Goal: Task Accomplishment & Management: Use online tool/utility

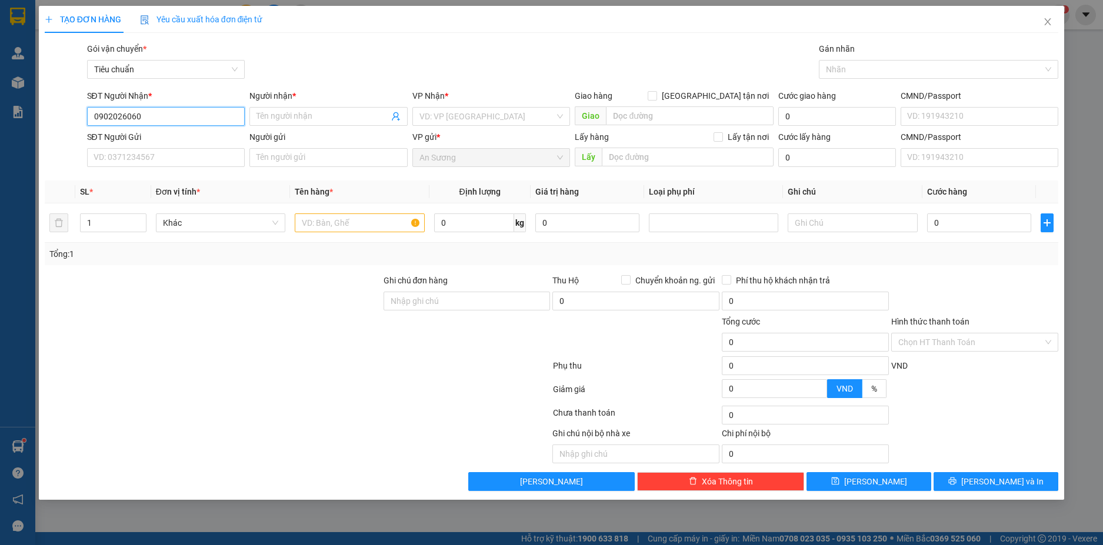
drag, startPoint x: 154, startPoint y: 114, endPoint x: 62, endPoint y: 108, distance: 91.9
click at [62, 108] on div "SĐT Người Nhận * 0902026060 0902026060 Người nhận * Tên người nhận VP Nhận * VD…" at bounding box center [552, 109] width 1017 height 41
type input "0902026060"
click at [328, 120] on input "Người nhận *" at bounding box center [323, 116] width 132 height 13
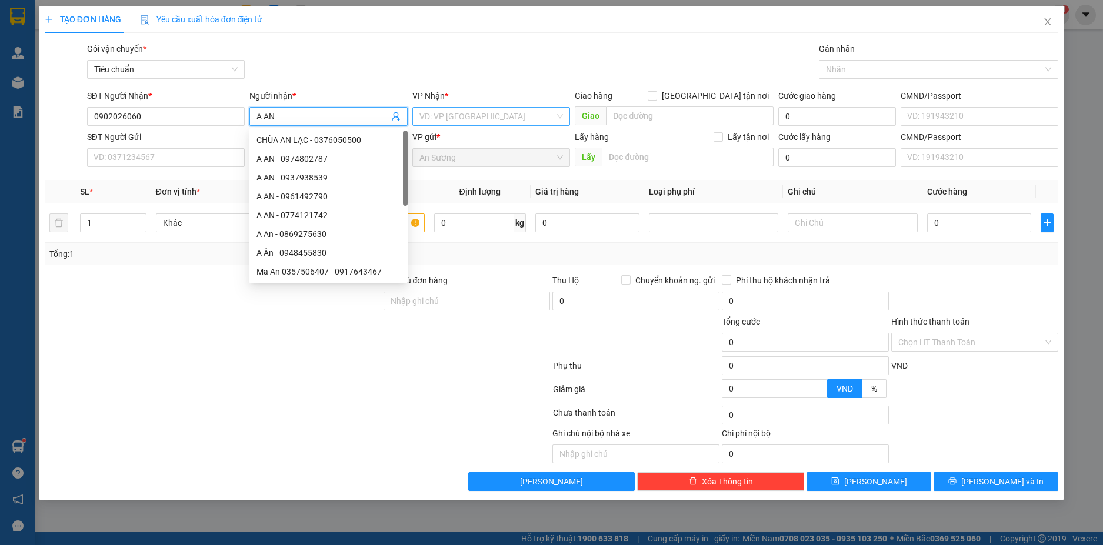
type input "A AN"
click at [459, 109] on input "search" at bounding box center [488, 117] width 136 height 18
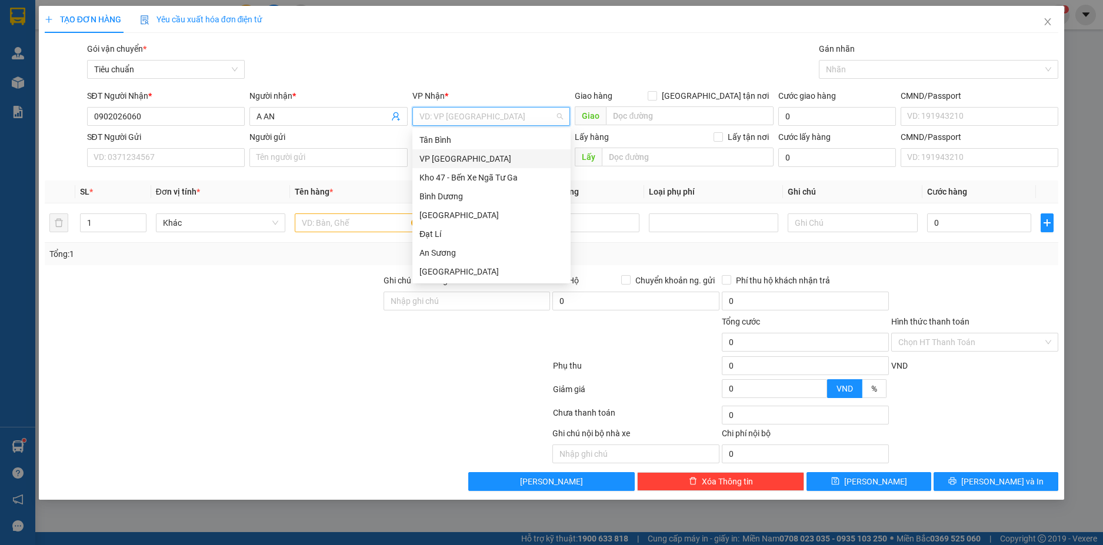
type input "C"
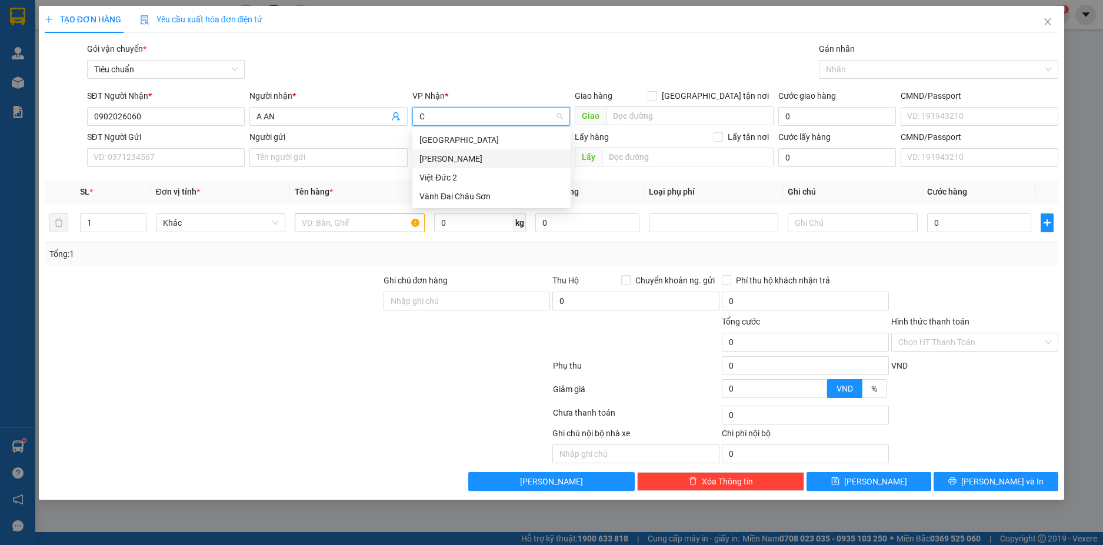
click at [444, 161] on div "[PERSON_NAME]" at bounding box center [492, 158] width 144 height 13
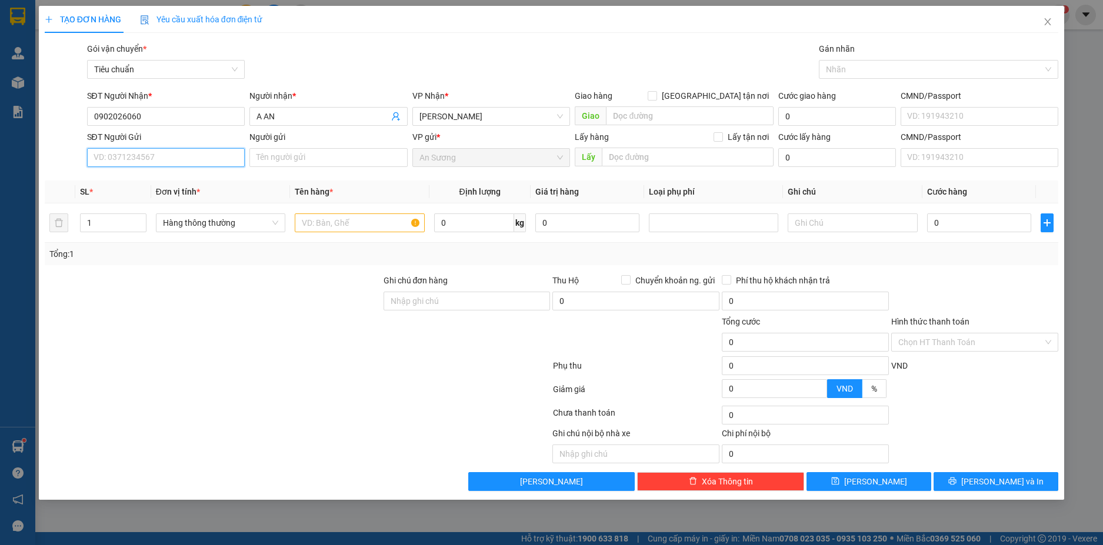
click at [182, 161] on input "SĐT Người Gửi" at bounding box center [166, 157] width 158 height 19
type input "0979316530"
click at [317, 161] on input "Người gửi" at bounding box center [328, 157] width 158 height 19
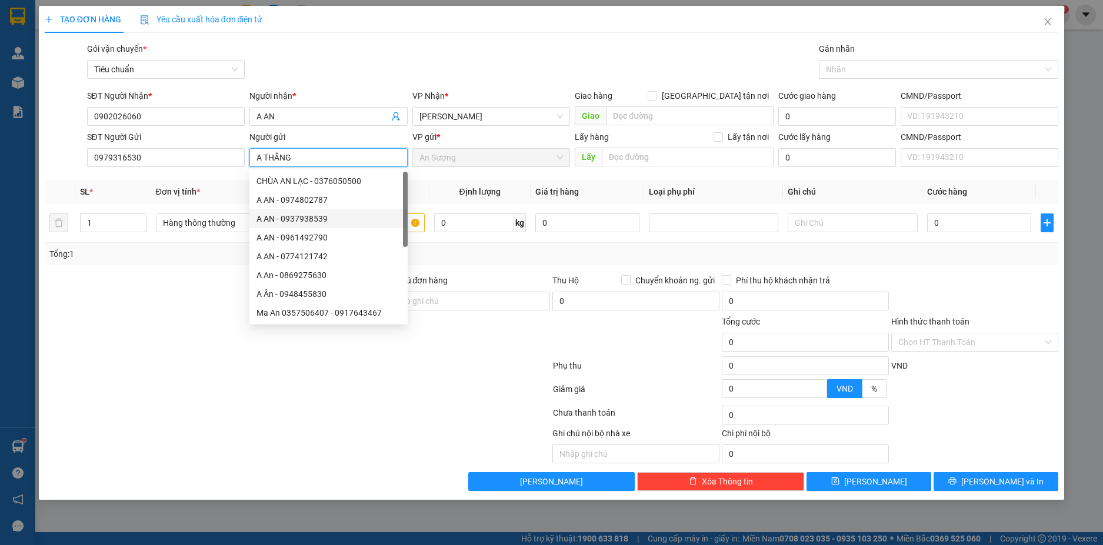
type input "A THẮNG"
click at [171, 297] on div at bounding box center [213, 294] width 339 height 41
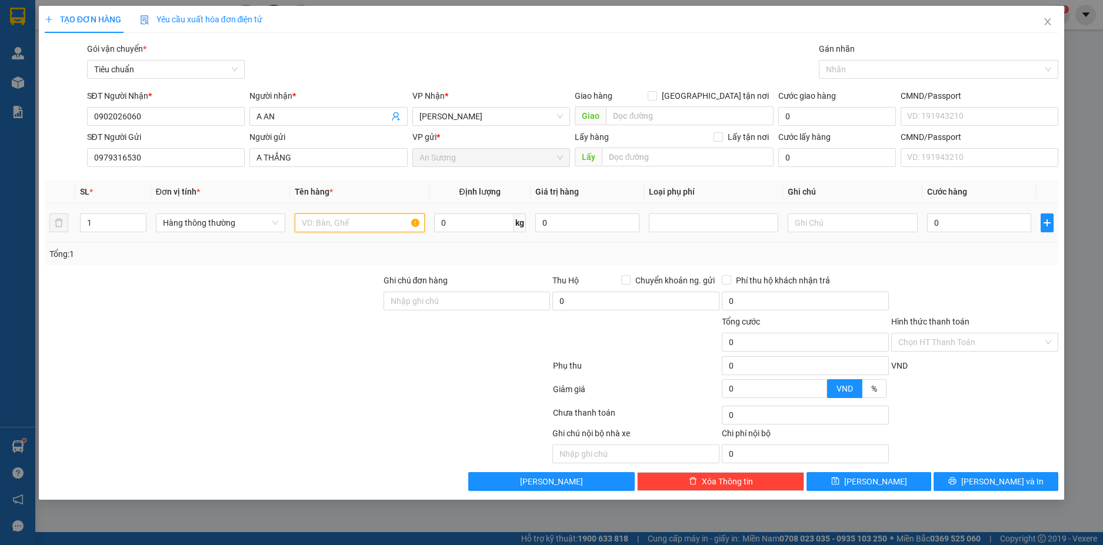
click at [344, 228] on input "text" at bounding box center [359, 223] width 129 height 19
type input "CPU(ĐÃ TƯ VẤN CSVC)"
click at [487, 229] on input "0" at bounding box center [474, 223] width 80 height 19
type input "5"
click at [867, 226] on input "text" at bounding box center [852, 223] width 129 height 19
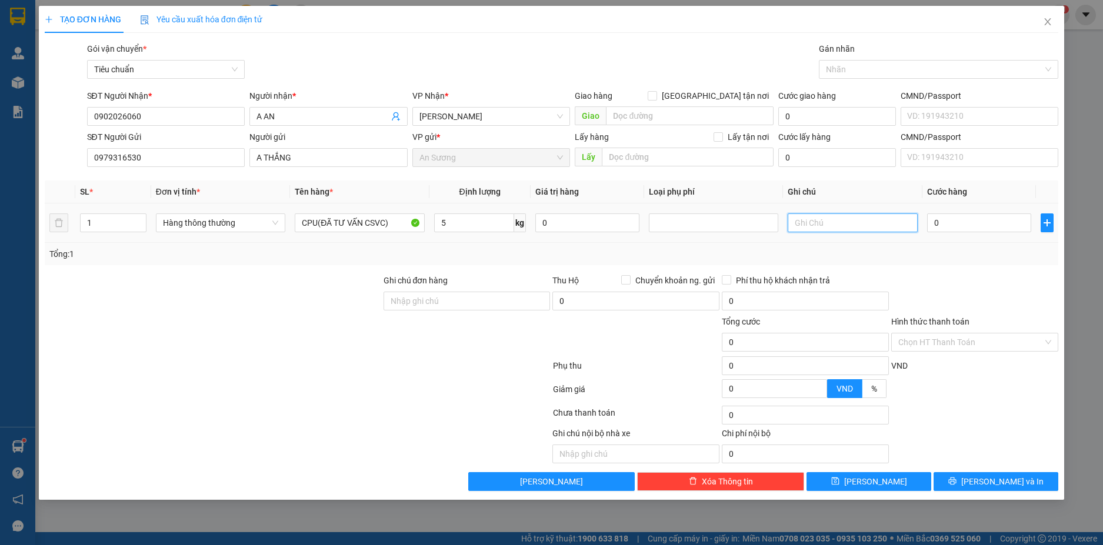
type input "30.000"
type input "TH CHỮ ĐEN BBC"
click at [968, 224] on input "30.000" at bounding box center [979, 223] width 104 height 19
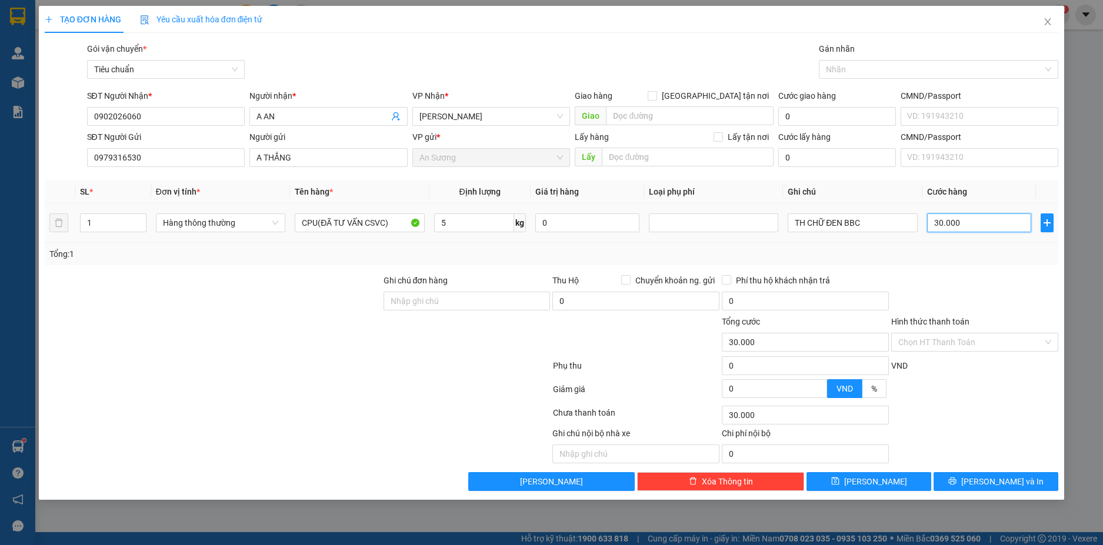
type input "4"
type input "40"
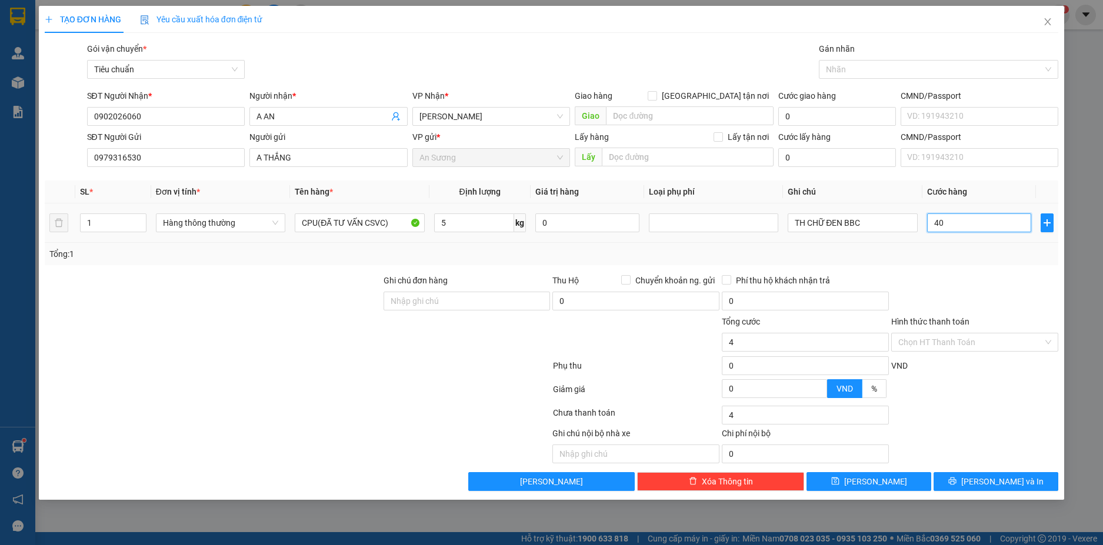
type input "40"
type input "40.000"
click at [461, 219] on input "5" at bounding box center [474, 223] width 80 height 19
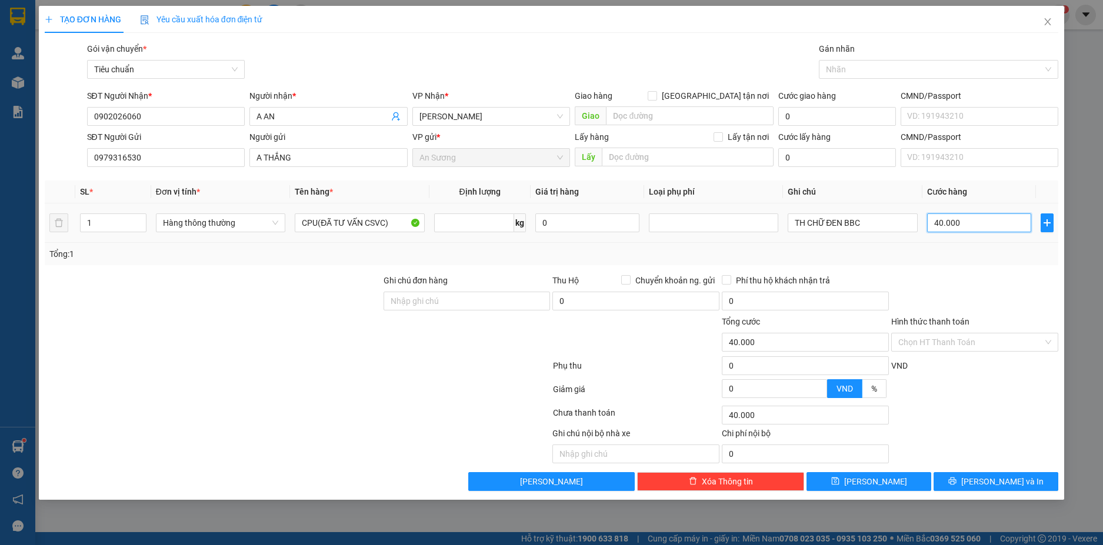
type input "0"
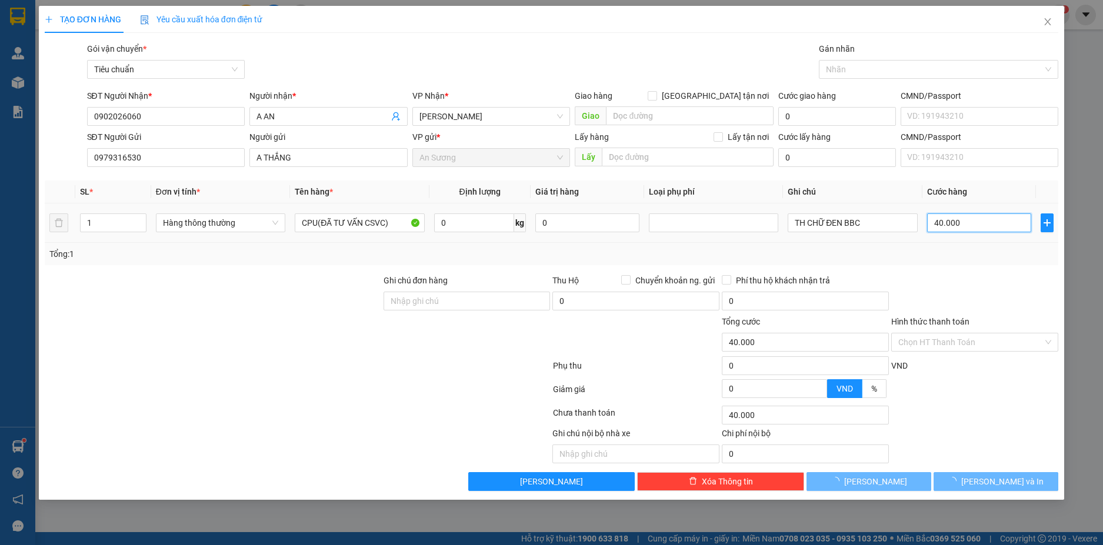
click at [983, 228] on input "40.000" at bounding box center [979, 223] width 104 height 19
type input "0"
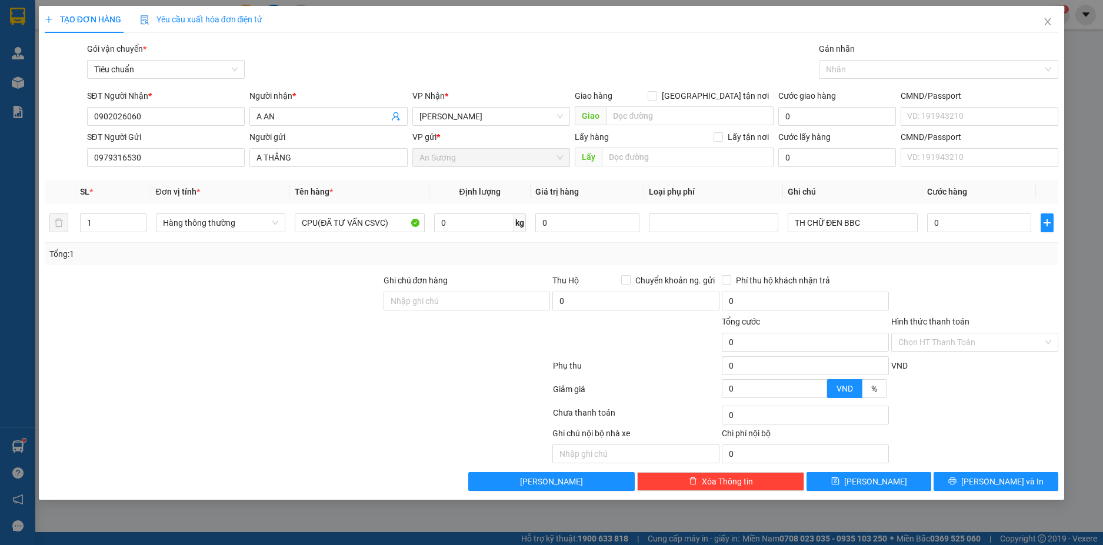
click at [985, 269] on div "Transit Pickup Surcharge Ids Transit Deliver Surcharge Ids Transit Deliver Surc…" at bounding box center [552, 266] width 1014 height 449
click at [959, 223] on input "0" at bounding box center [979, 223] width 104 height 19
type input "4"
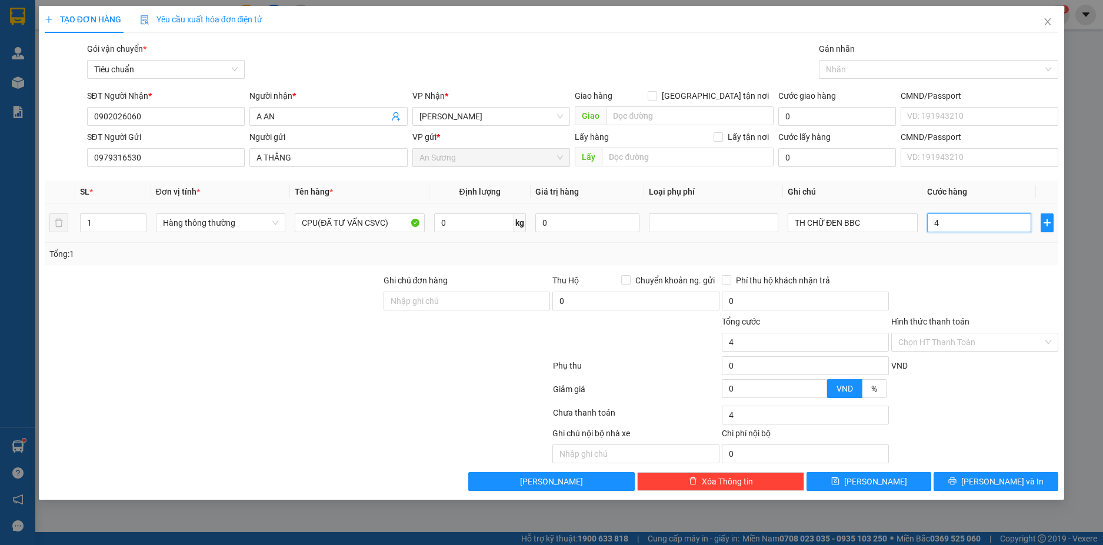
type input "40"
type input "40.000"
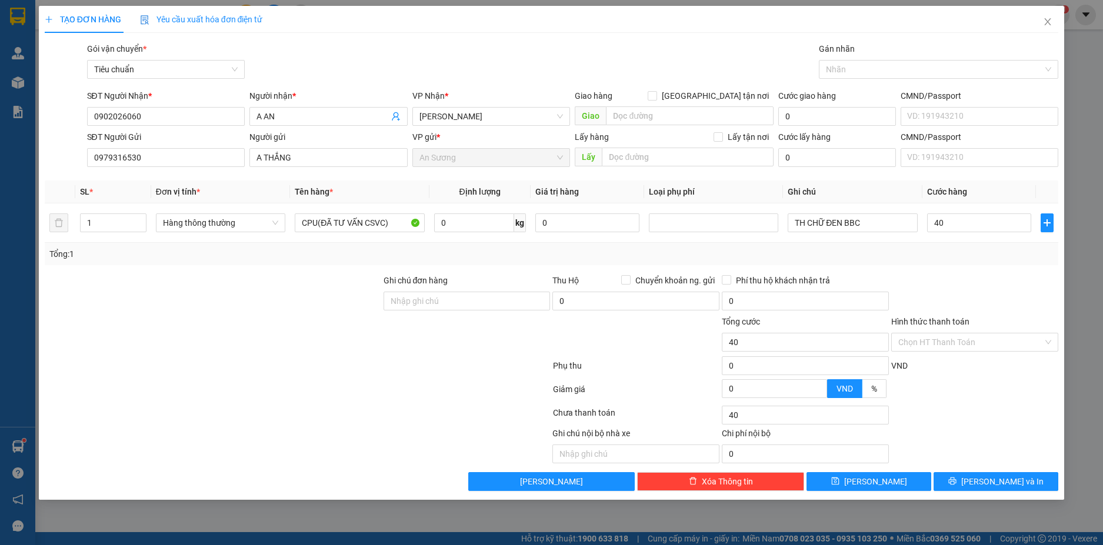
type input "40.000"
click at [952, 287] on div at bounding box center [974, 294] width 169 height 41
drag, startPoint x: 147, startPoint y: 118, endPoint x: 75, endPoint y: 118, distance: 71.8
click at [75, 118] on div "SĐT Người Nhận * 0902026060 0902026060 Người nhận * A AN VP Nhận * Cư Kuin Giao…" at bounding box center [552, 109] width 1017 height 41
click at [485, 227] on input "0" at bounding box center [474, 223] width 80 height 19
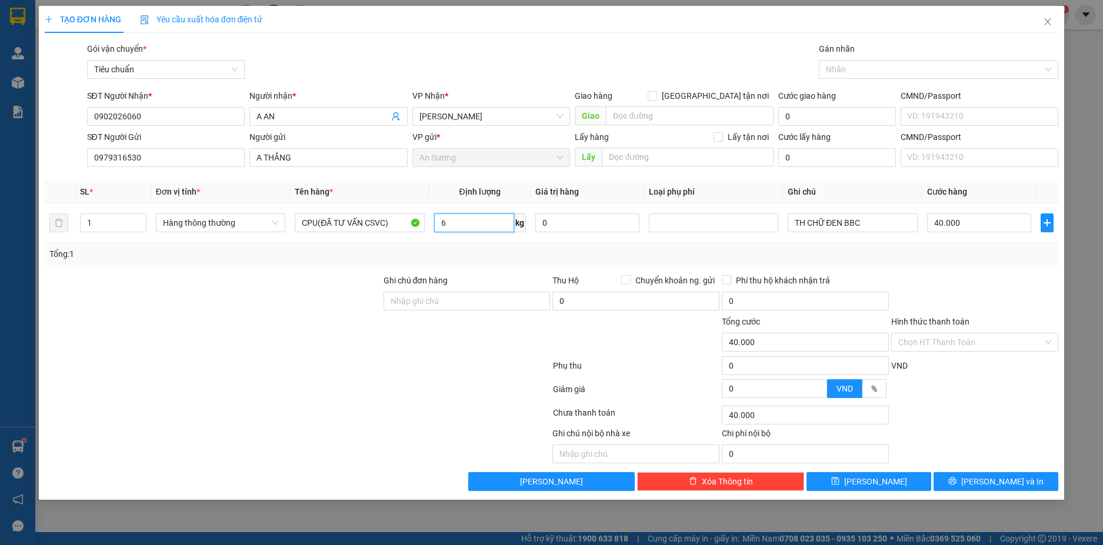
type input "6"
click at [1015, 283] on div at bounding box center [974, 294] width 169 height 41
click at [465, 230] on input "6" at bounding box center [474, 223] width 80 height 19
click at [1021, 294] on div at bounding box center [974, 294] width 169 height 41
type input "0"
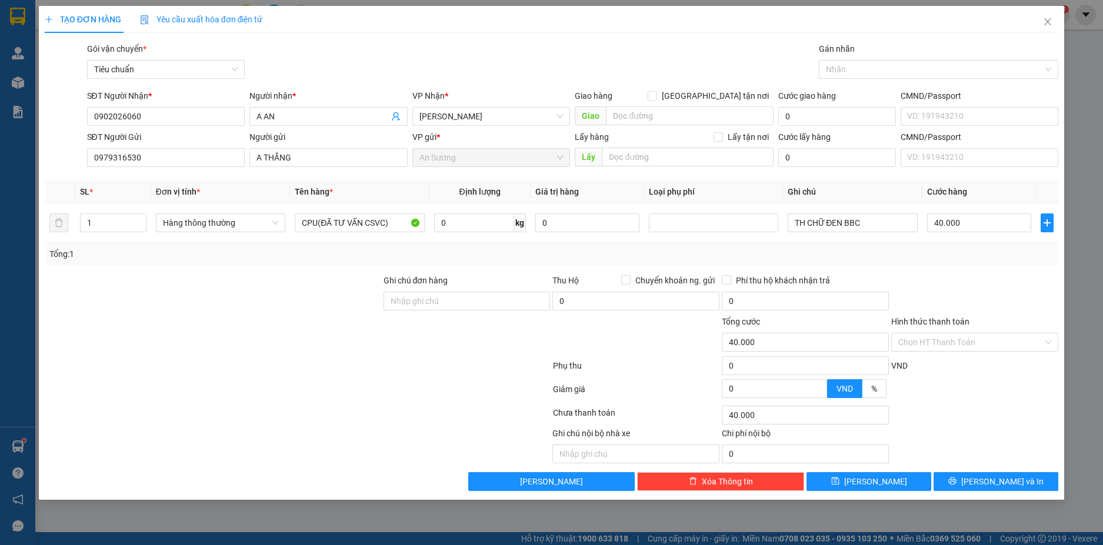
type input "0"
click at [980, 228] on input "0" at bounding box center [979, 223] width 104 height 19
type input "4"
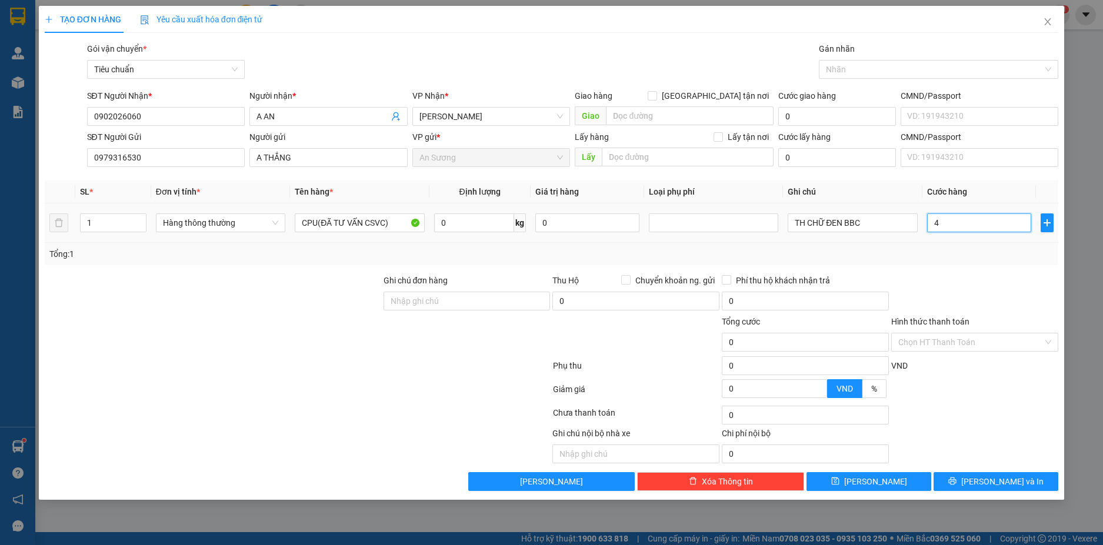
type input "4"
type input "40"
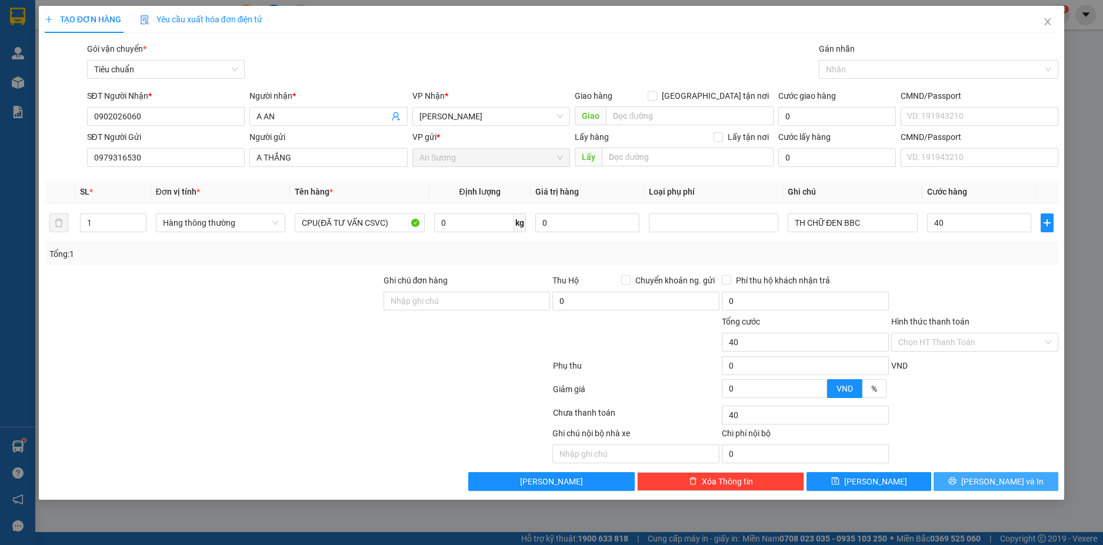
type input "40.000"
click at [997, 481] on span "[PERSON_NAME] và In" at bounding box center [1002, 481] width 82 height 13
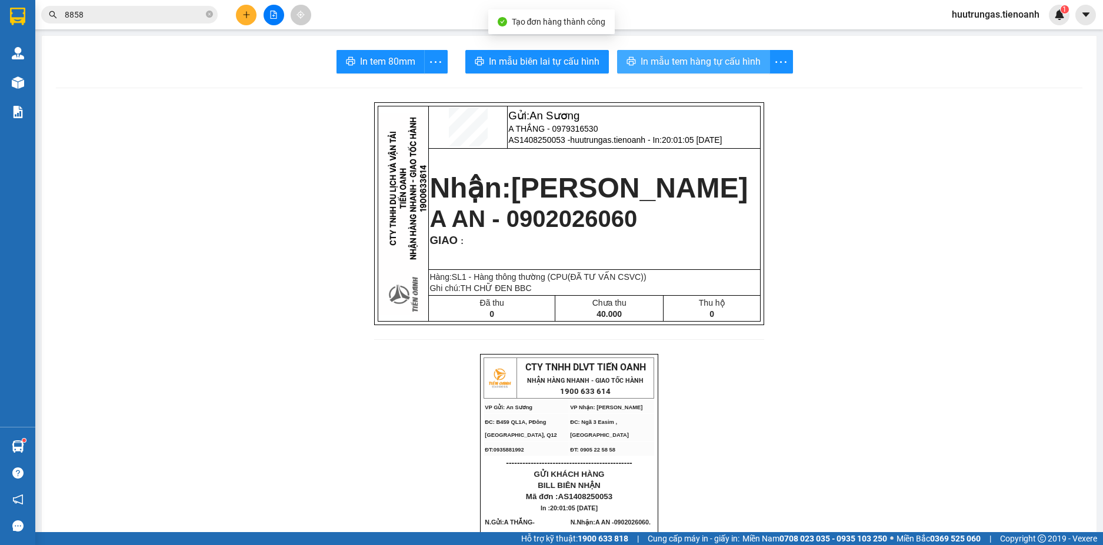
click at [666, 67] on span "In mẫu tem hàng tự cấu hình" at bounding box center [701, 61] width 120 height 15
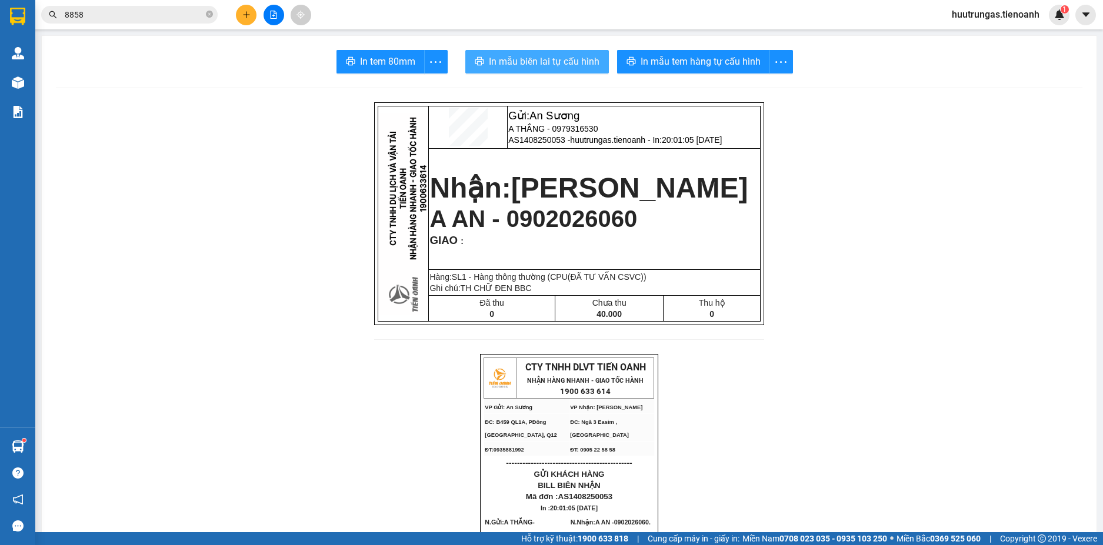
click at [533, 64] on span "In mẫu biên lai tự cấu hình" at bounding box center [544, 61] width 111 height 15
click at [249, 12] on icon "plus" at bounding box center [246, 15] width 8 height 8
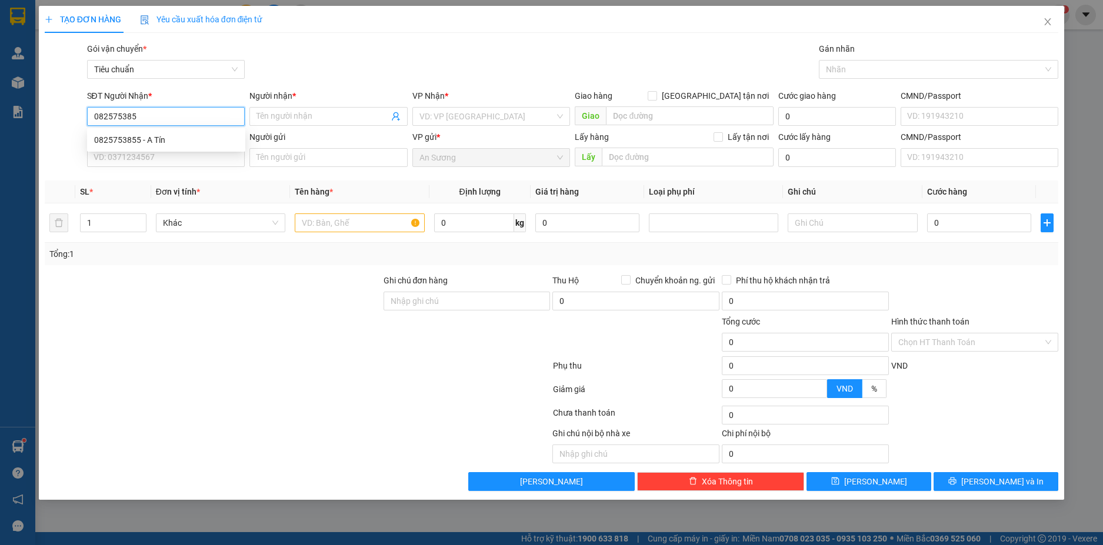
type input "0825753855"
click at [194, 133] on div "0825753855 - A Tín" at bounding box center [166, 140] width 158 height 19
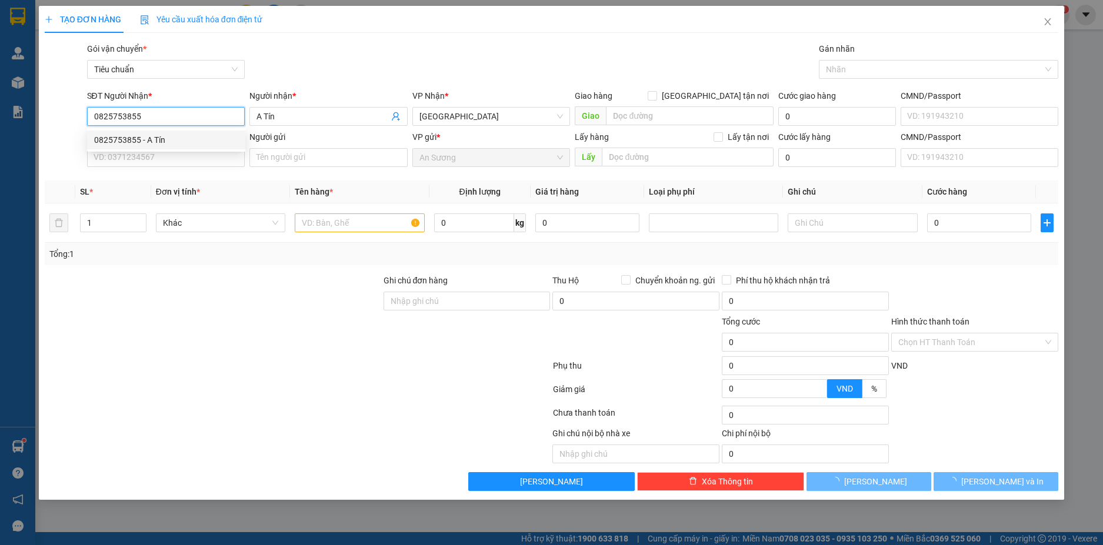
type input "A Tín"
type input "0825753855"
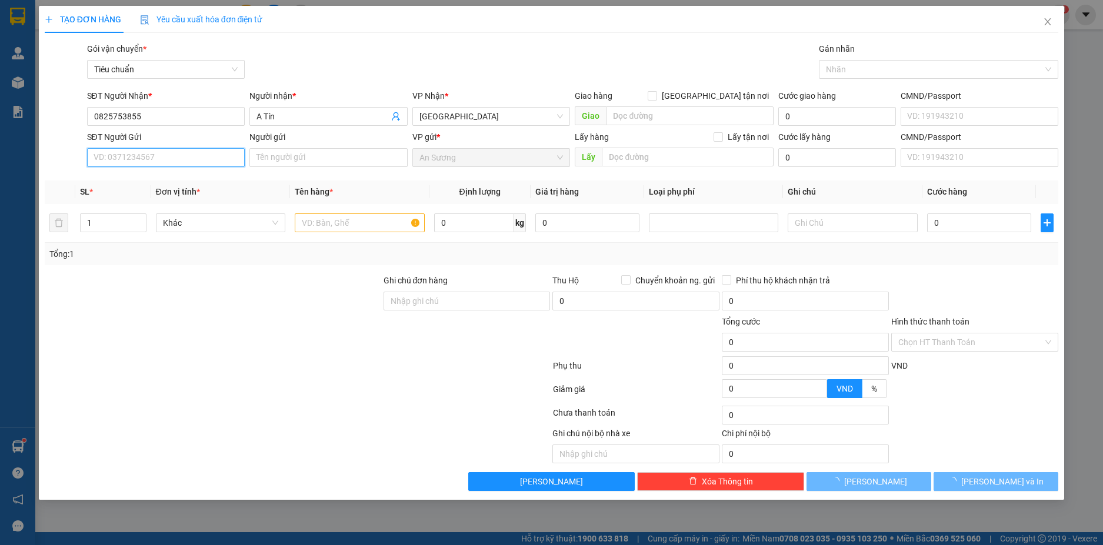
click at [198, 152] on input "SĐT Người Gửi" at bounding box center [166, 157] width 158 height 19
type input "60.000"
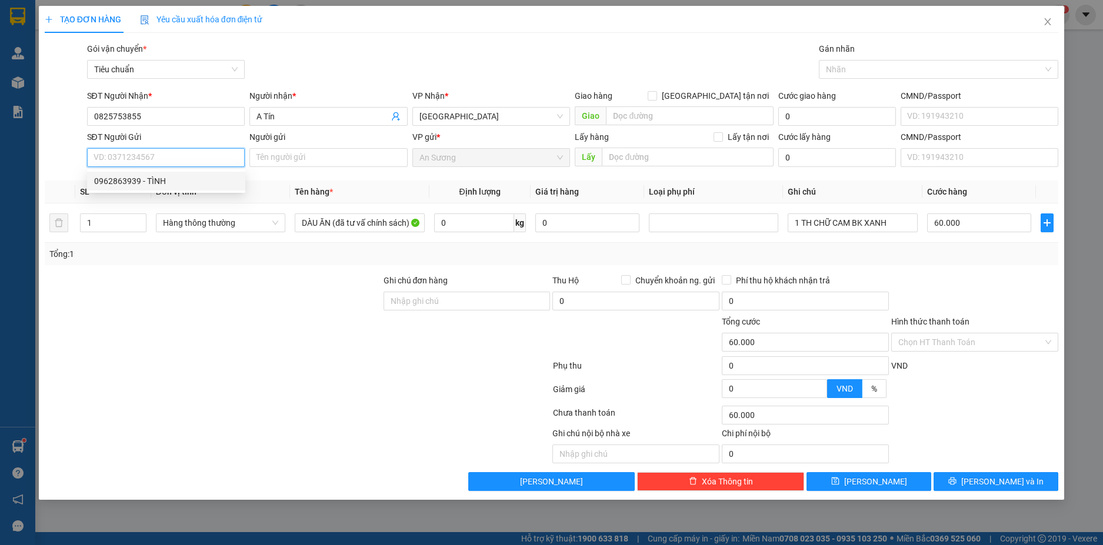
click at [191, 182] on div "0962863939 - TÌNH" at bounding box center [166, 181] width 144 height 13
type input "0962863939"
type input "TÌNH"
click at [468, 221] on input "0" at bounding box center [474, 223] width 80 height 19
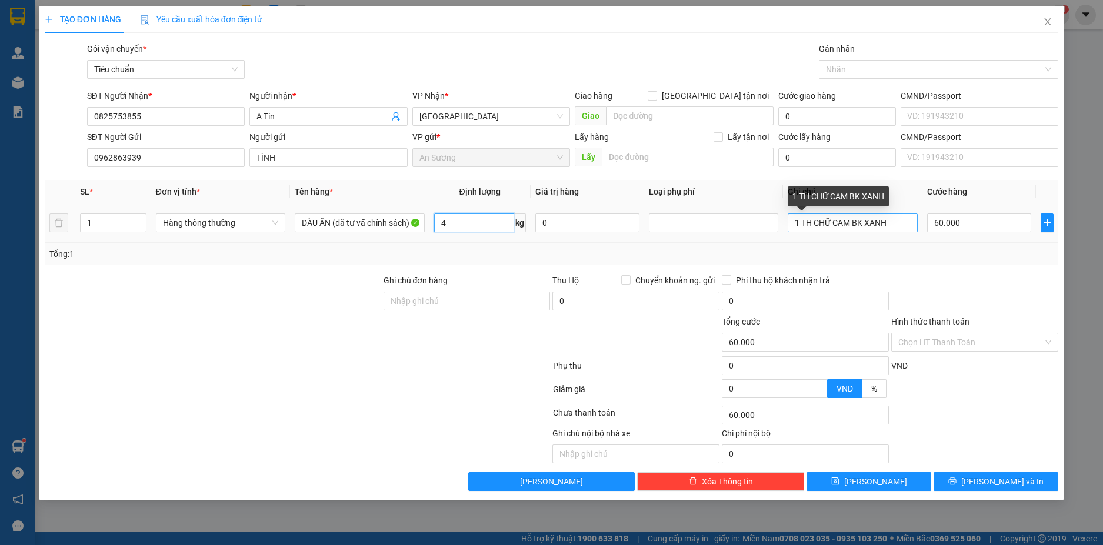
type input "4"
click at [897, 227] on input "1 TH CHỮ CAM BK XANH" at bounding box center [852, 223] width 129 height 19
type input "30.000"
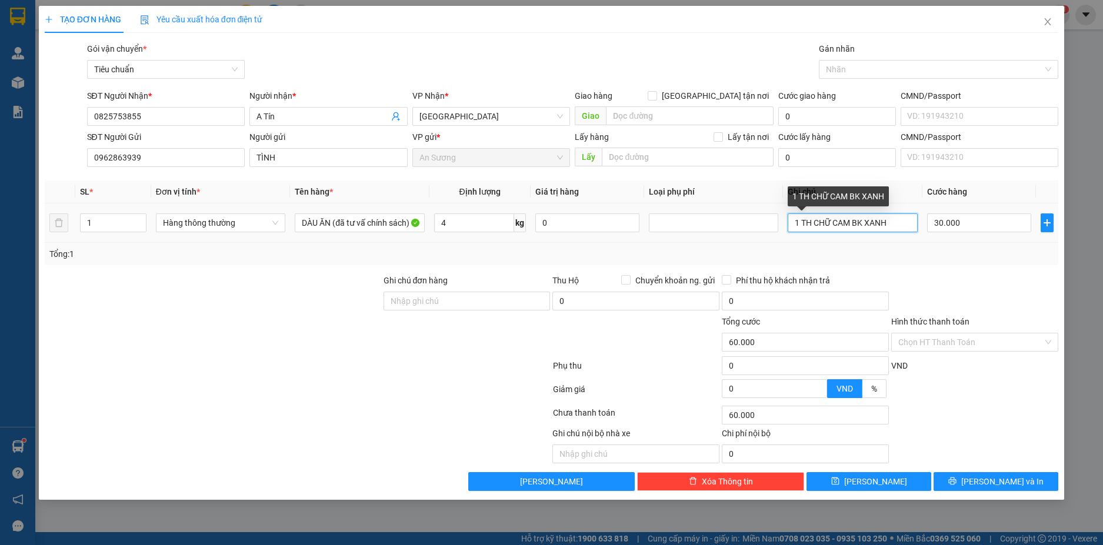
type input "30.000"
type input "CỤC NILONG BK XANH CHỮ TRAN"
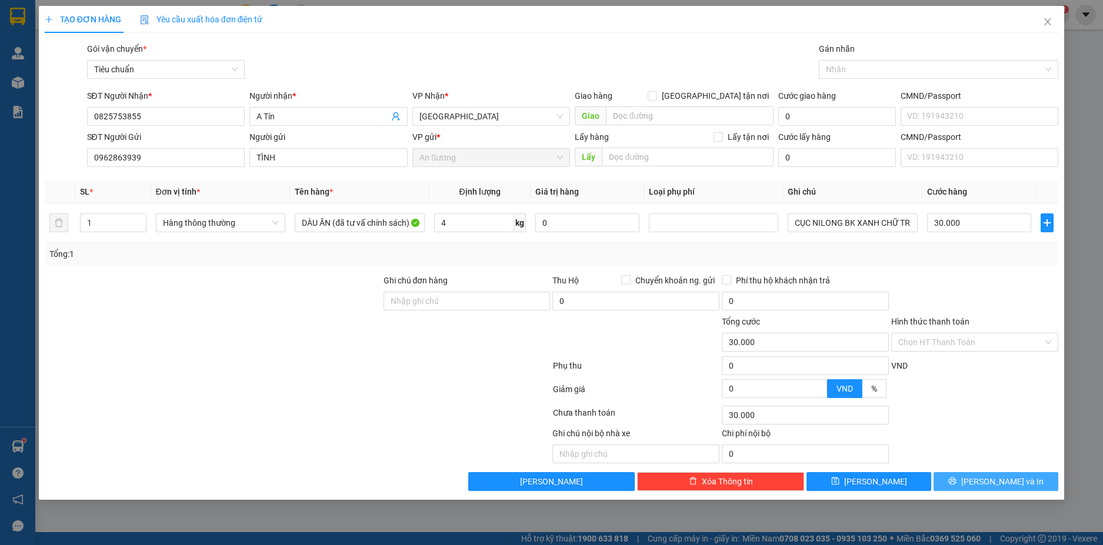
click at [981, 475] on button "[PERSON_NAME] và In" at bounding box center [996, 481] width 125 height 19
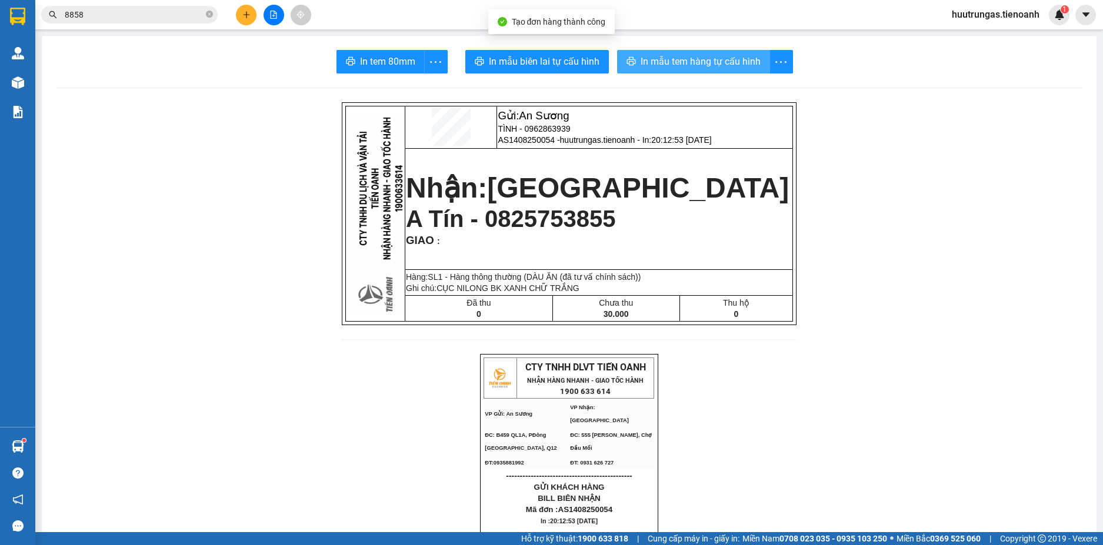
click at [720, 62] on span "In mẫu tem hàng tự cấu hình" at bounding box center [701, 61] width 120 height 15
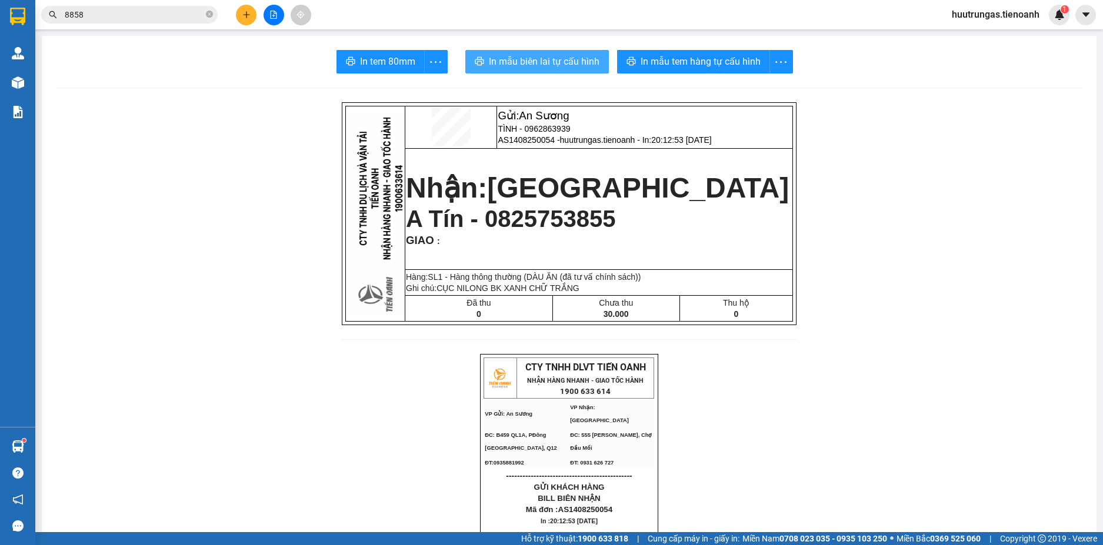
click at [578, 61] on span "In mẫu biên lai tự cấu hình" at bounding box center [544, 61] width 111 height 15
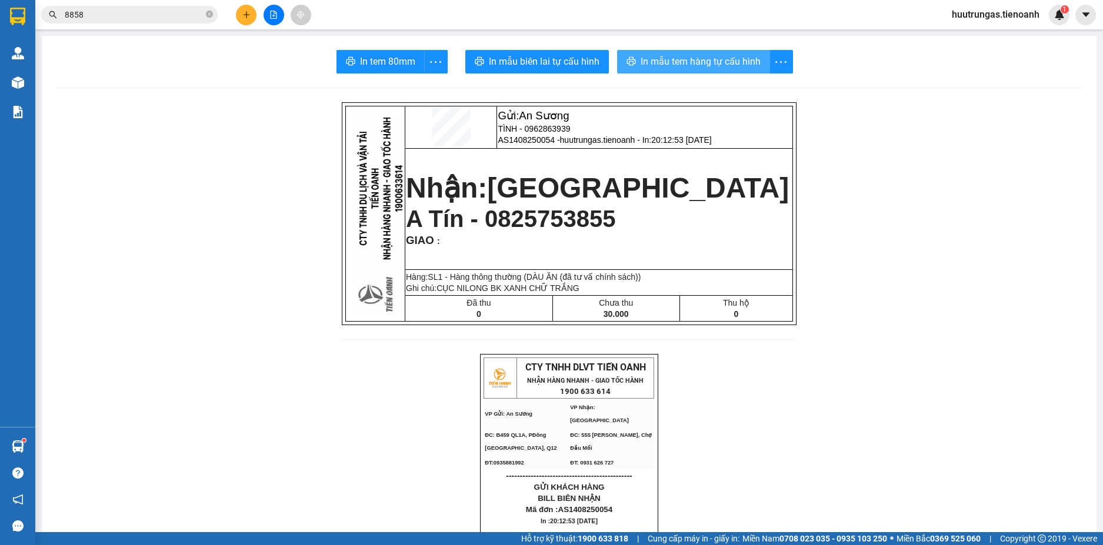
click at [678, 69] on span "In mẫu tem hàng tự cấu hình" at bounding box center [701, 61] width 120 height 15
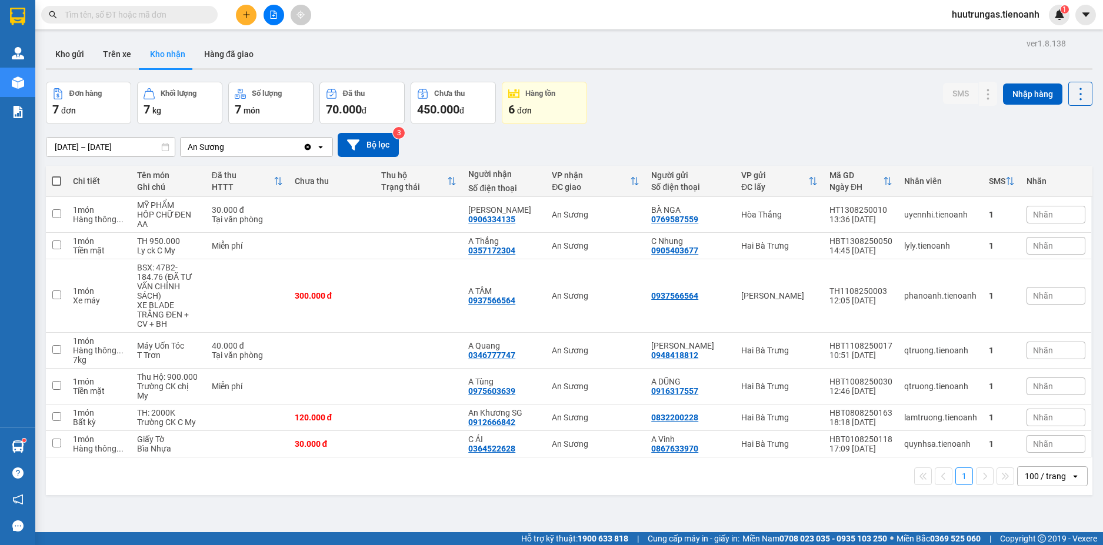
click at [184, 11] on input "text" at bounding box center [134, 14] width 139 height 13
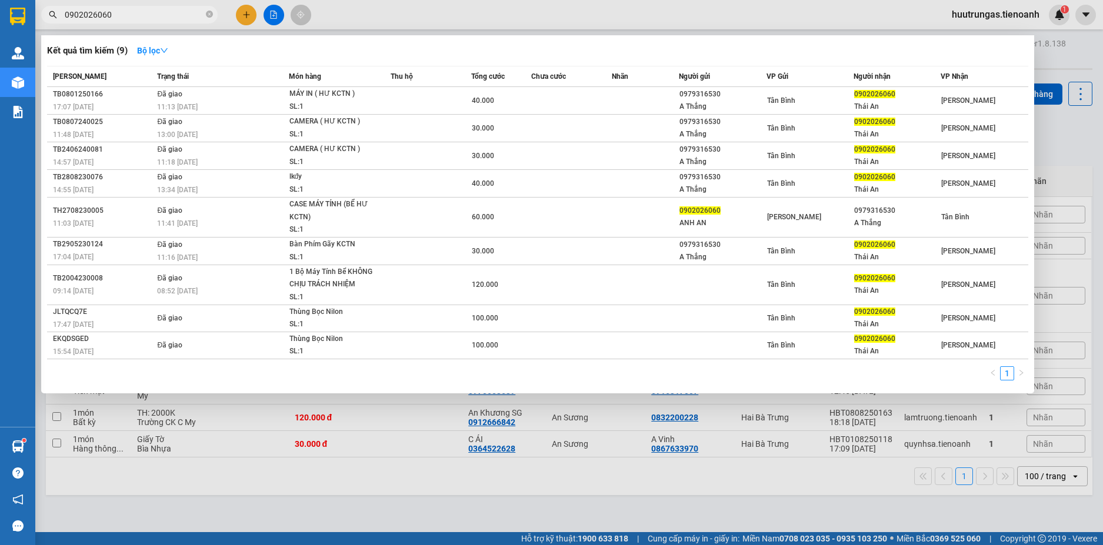
type input "0902026060"
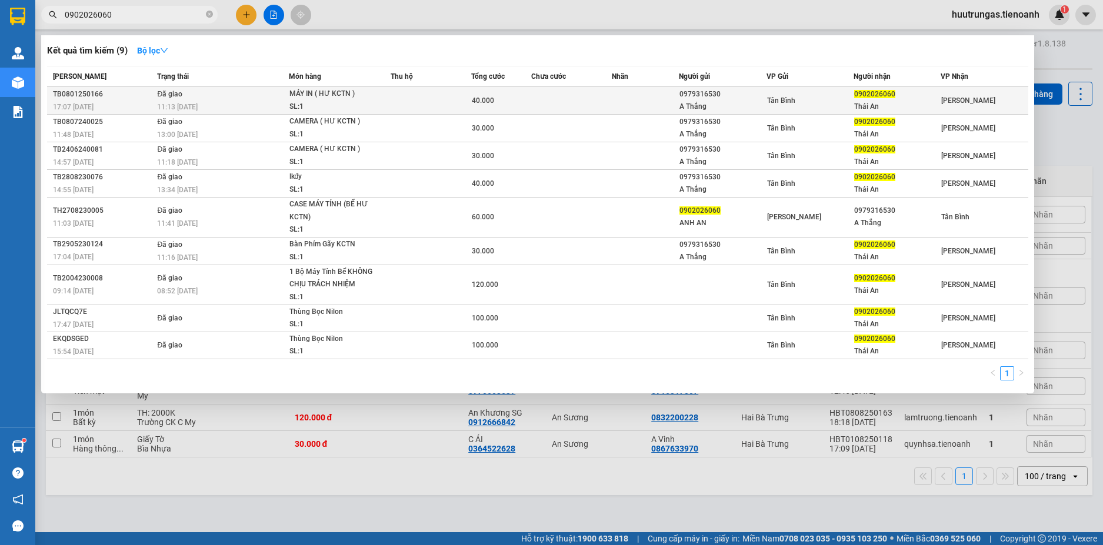
click at [560, 106] on td at bounding box center [571, 101] width 81 height 28
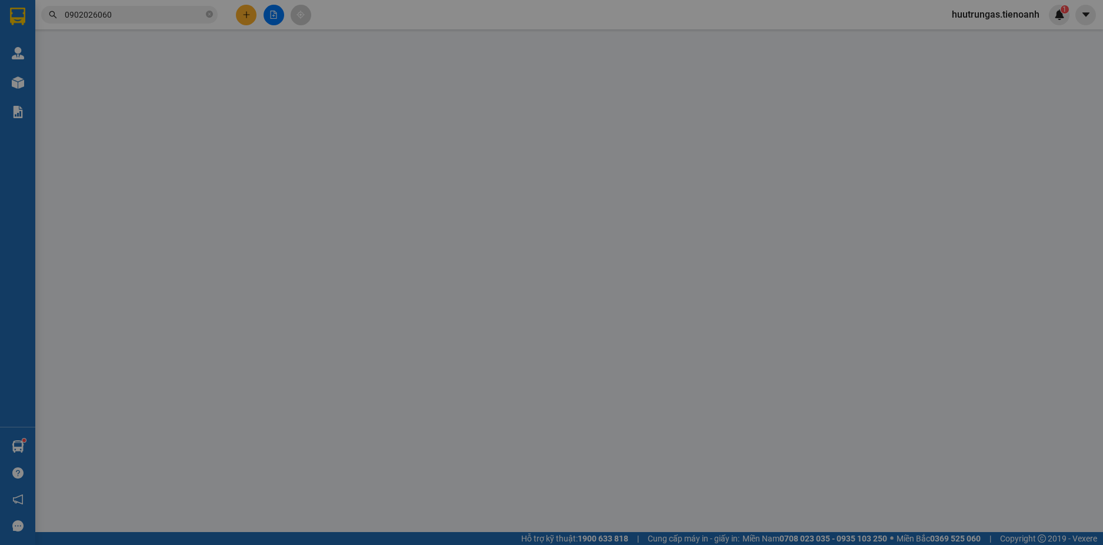
type input "0902026060"
type input "Thái An"
type input "0979316530"
type input "A Thắng"
type input "có"
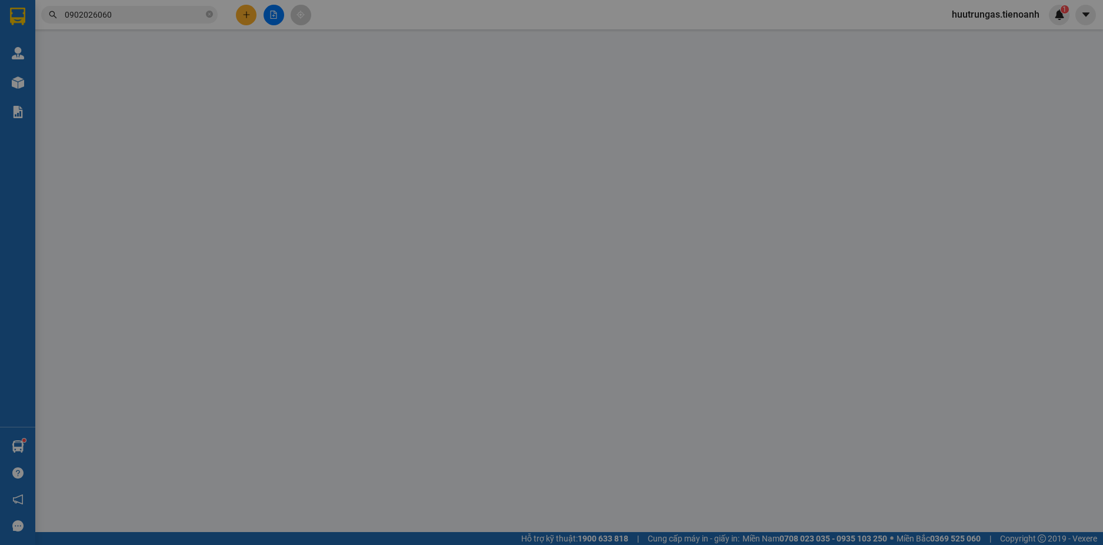
type input "40.000"
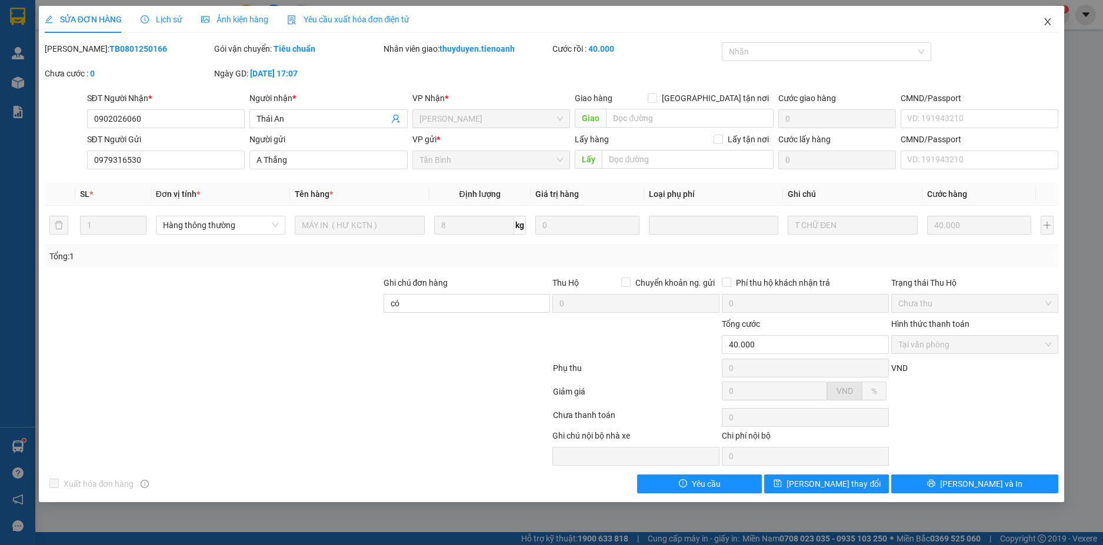
click at [1049, 25] on icon "close" at bounding box center [1047, 21] width 9 height 9
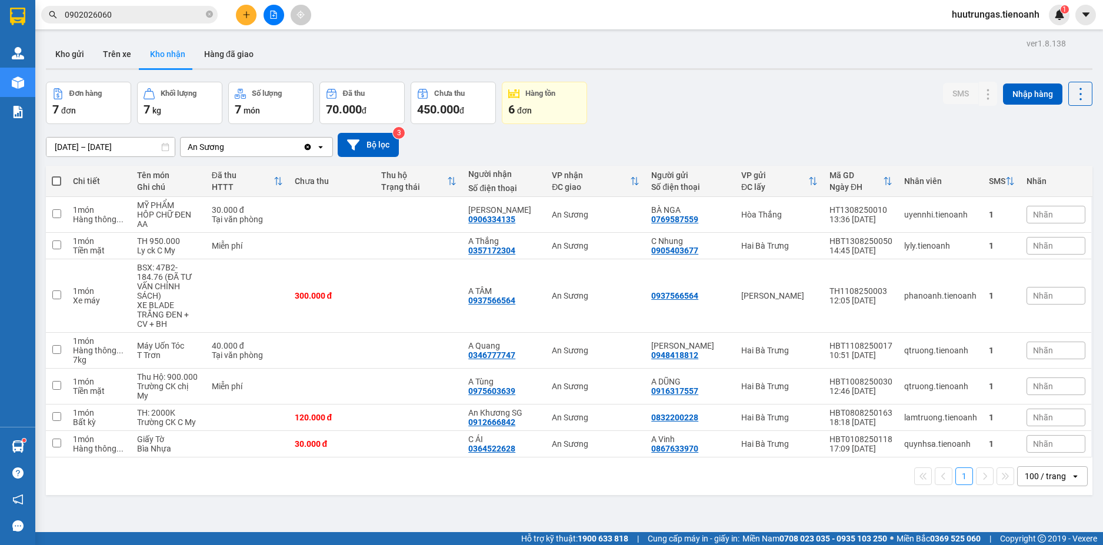
click at [148, 16] on input "0902026060" at bounding box center [134, 14] width 139 height 13
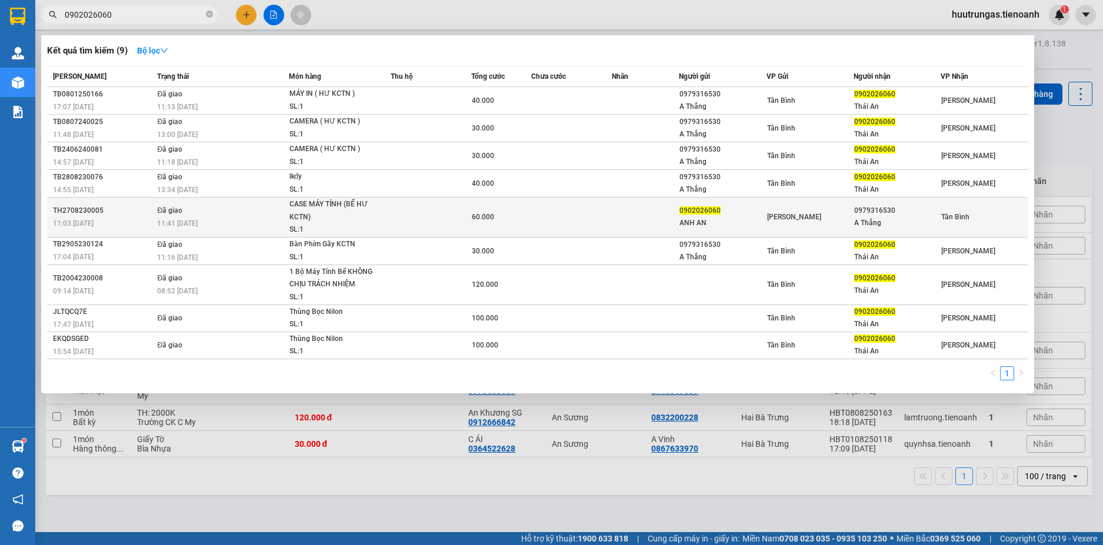
click at [528, 226] on td "60.000" at bounding box center [501, 218] width 61 height 40
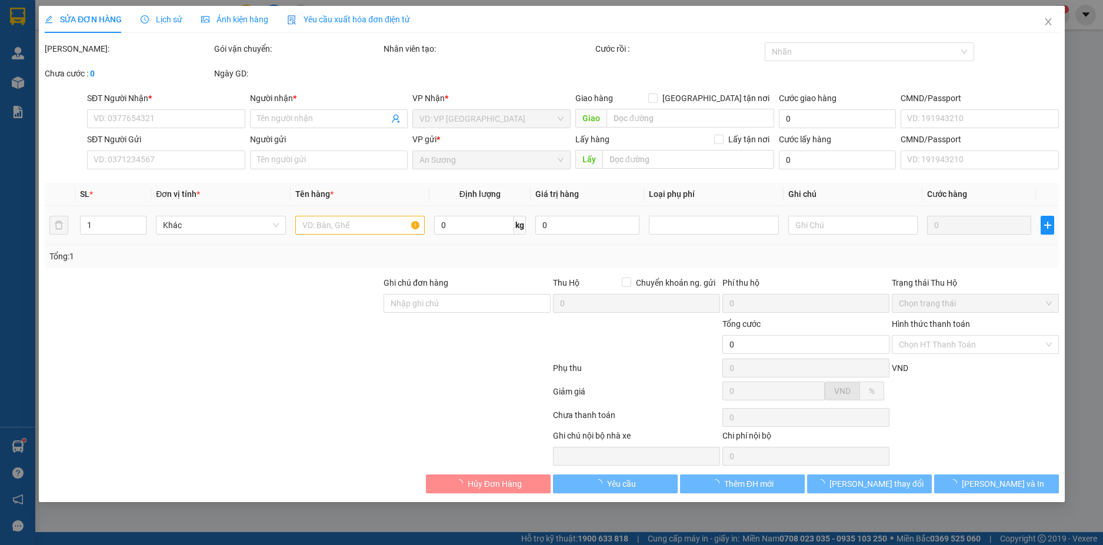
type input "0979316530"
type input "A Thắng"
type input "0902026060"
type input "ANH AN"
type input "60.000"
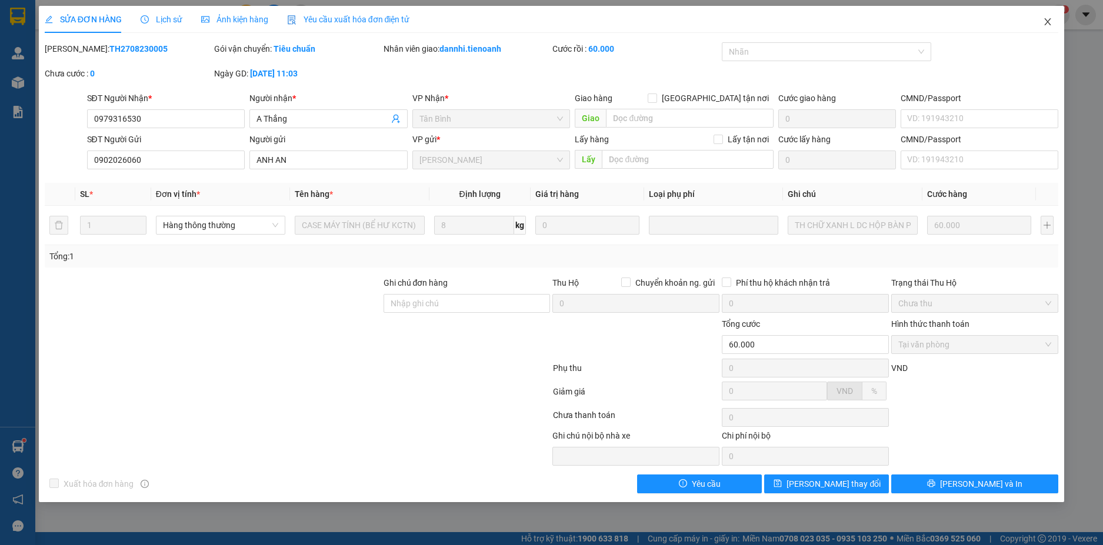
click at [1042, 17] on span "Close" at bounding box center [1047, 22] width 33 height 33
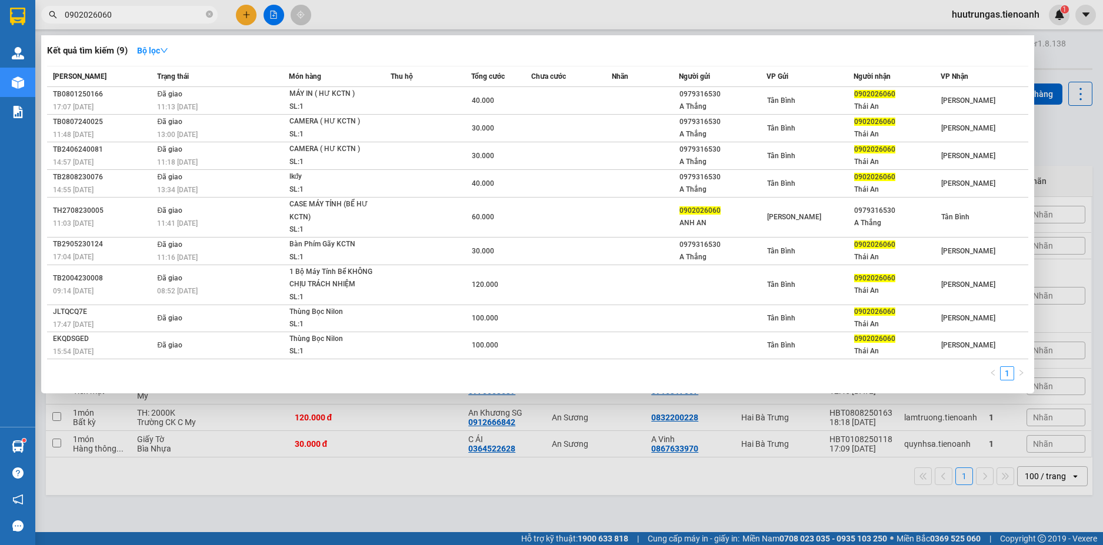
click at [166, 9] on input "0902026060" at bounding box center [134, 14] width 139 height 13
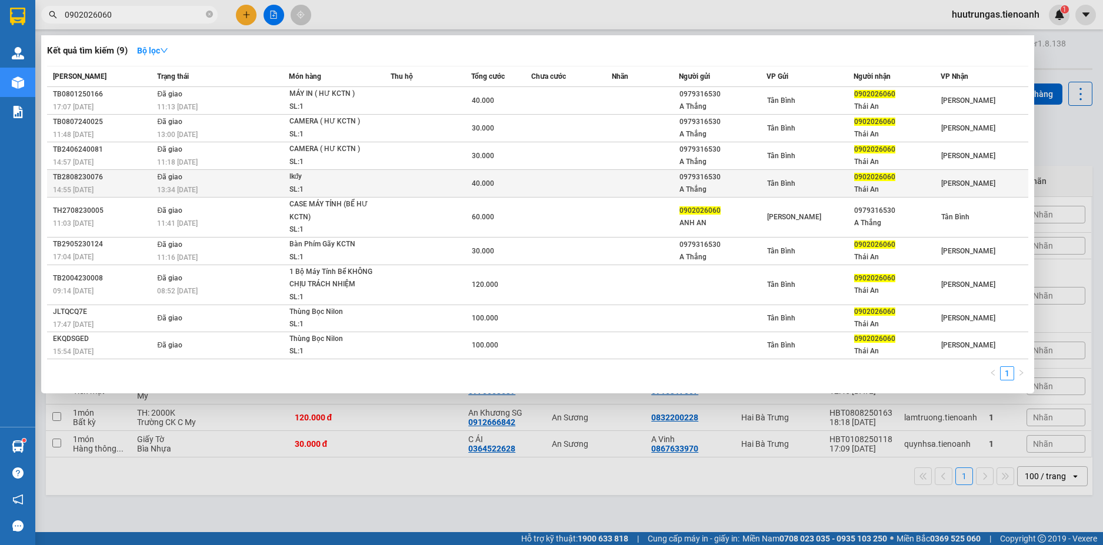
click at [546, 187] on td at bounding box center [571, 184] width 81 height 28
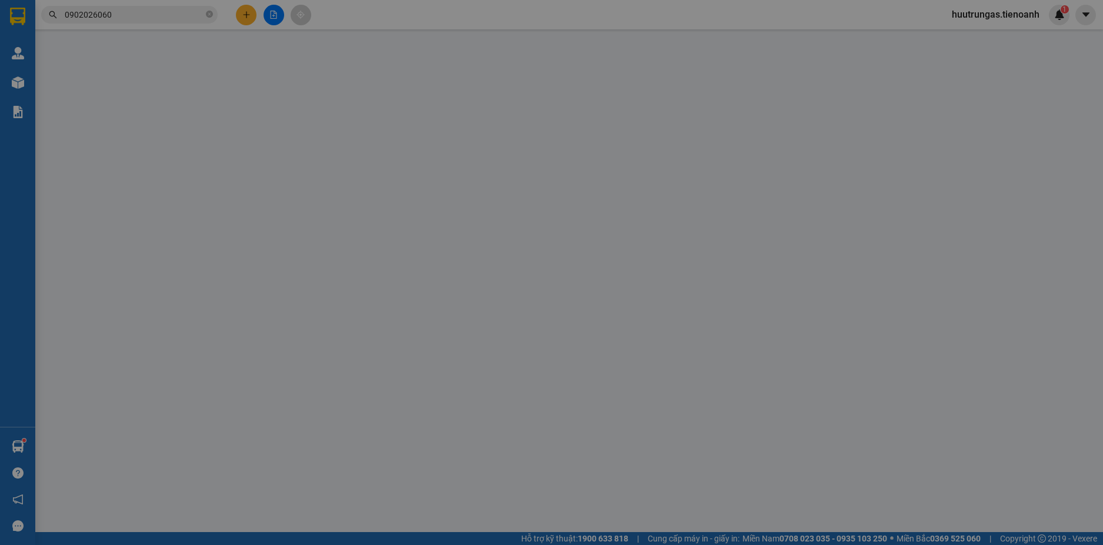
type input "0902026060"
type input "Thái An"
type input "0979316530"
type input "A Thắng"
type input "40.000"
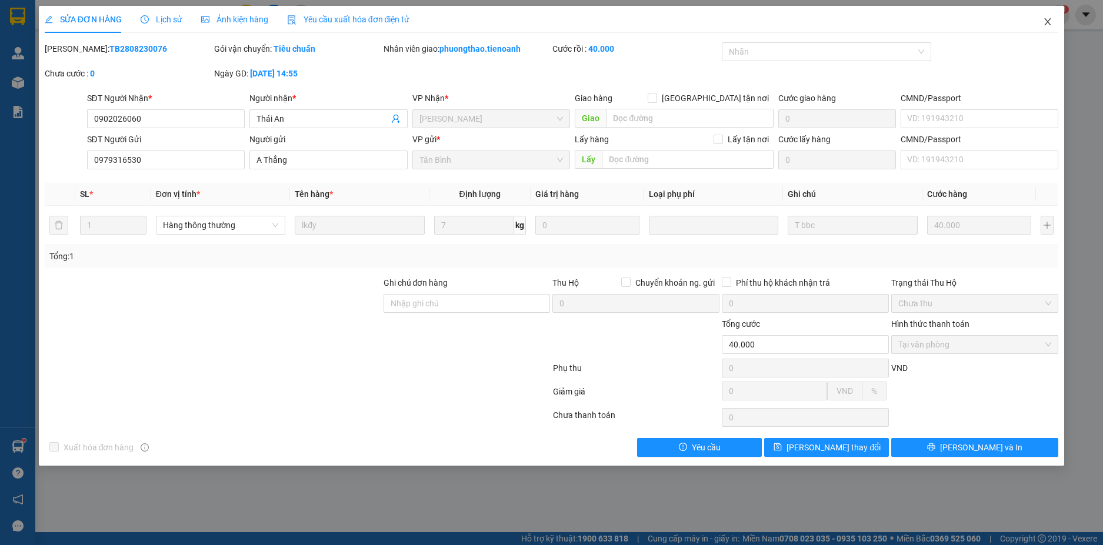
click at [1046, 22] on icon "close" at bounding box center [1047, 21] width 9 height 9
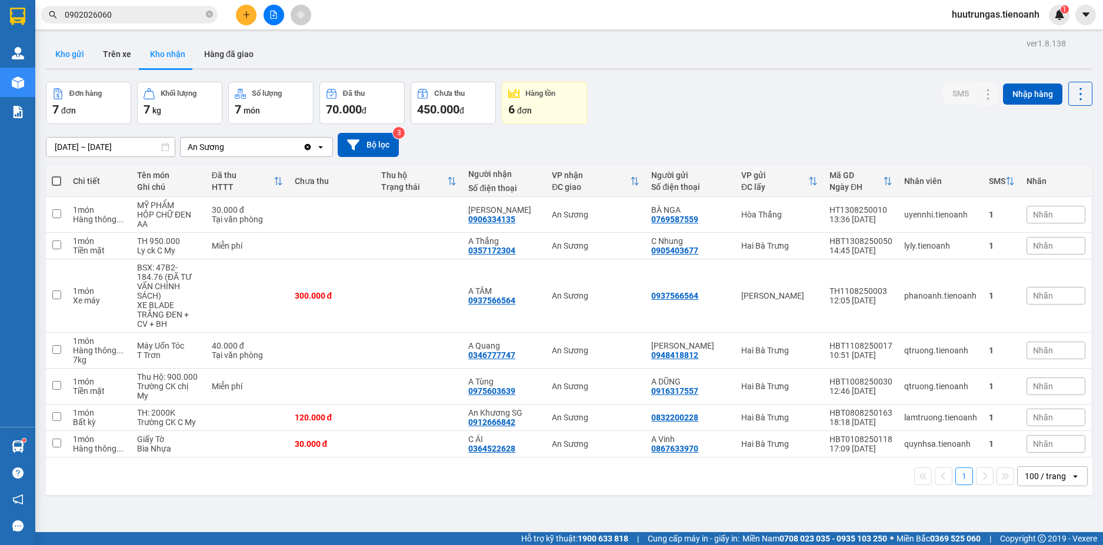
click at [71, 55] on button "Kho gửi" at bounding box center [70, 54] width 48 height 28
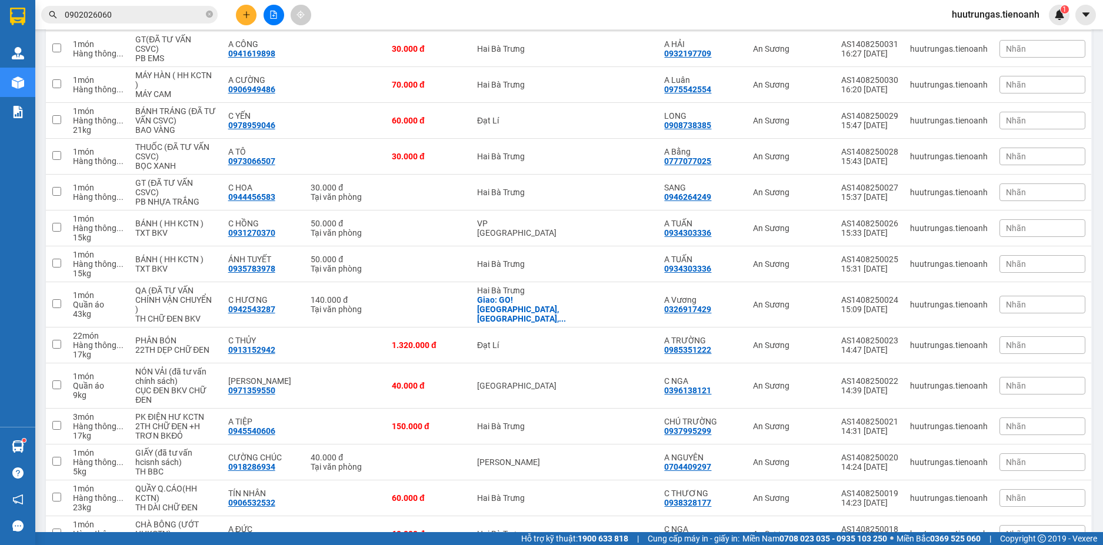
scroll to position [1943, 0]
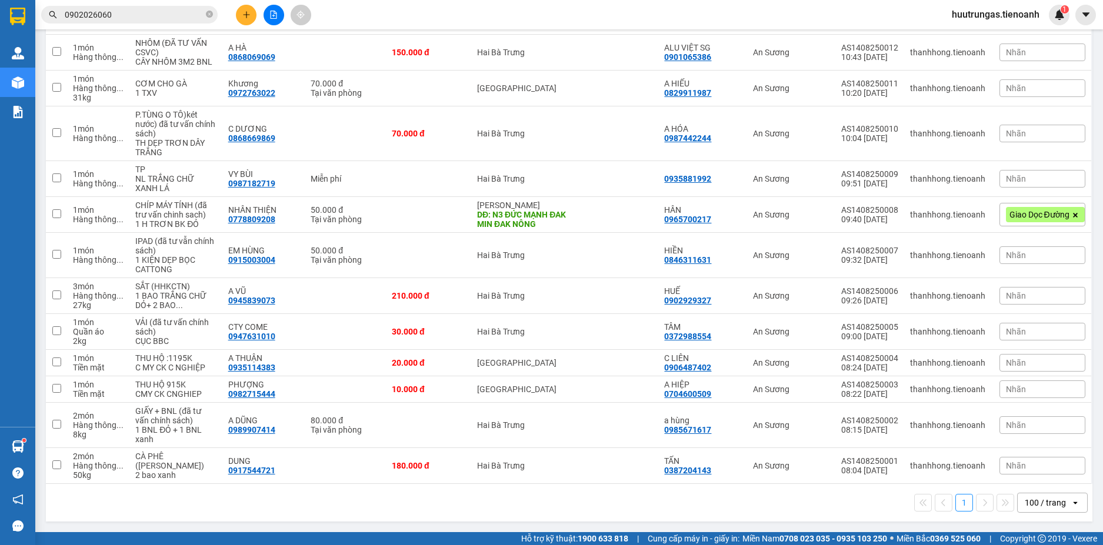
click at [1054, 506] on div "100 / trang" at bounding box center [1045, 503] width 41 height 12
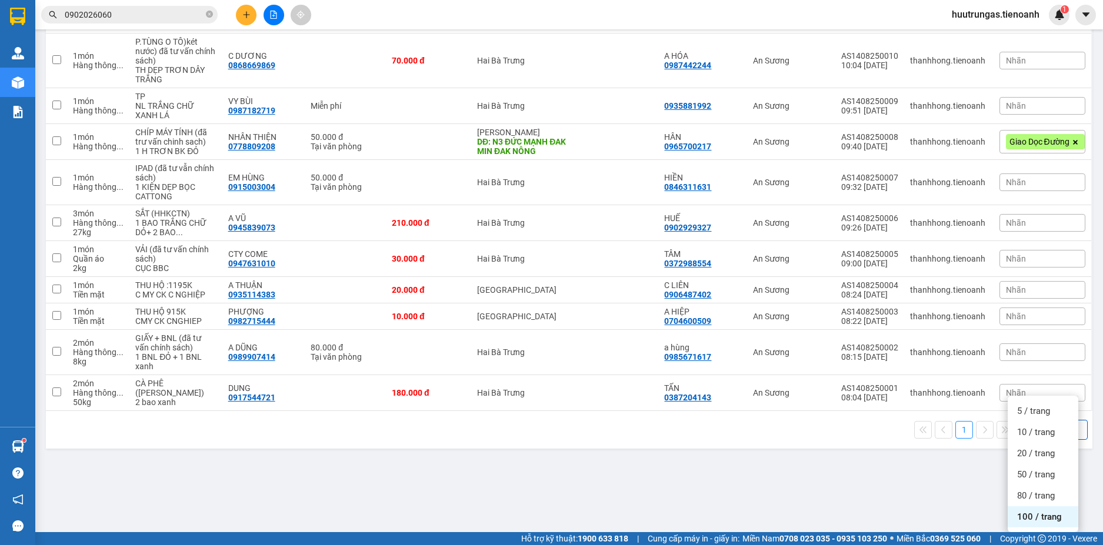
click at [1033, 511] on span "100 / trang" at bounding box center [1039, 517] width 45 height 12
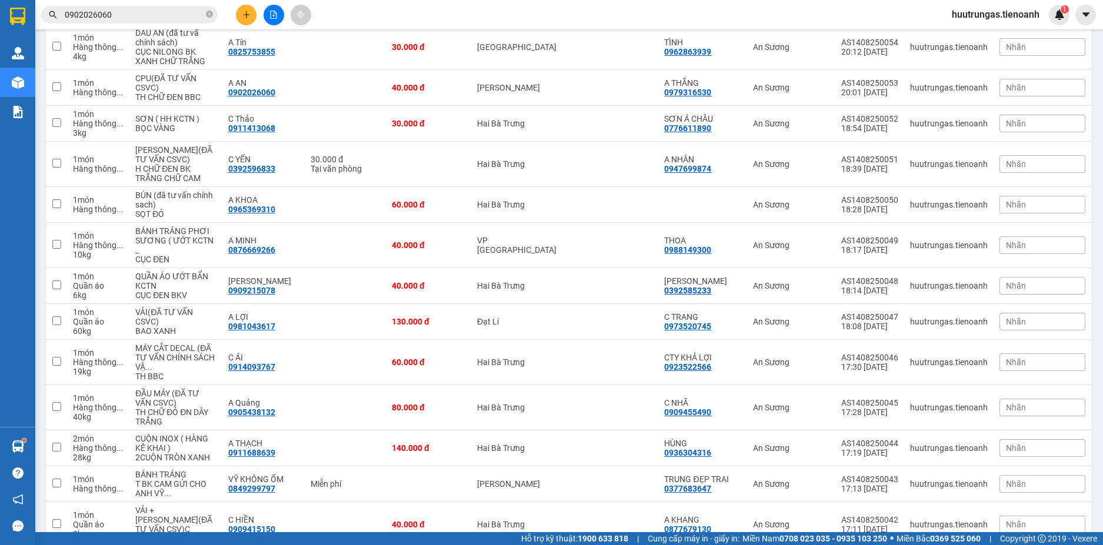
scroll to position [0, 0]
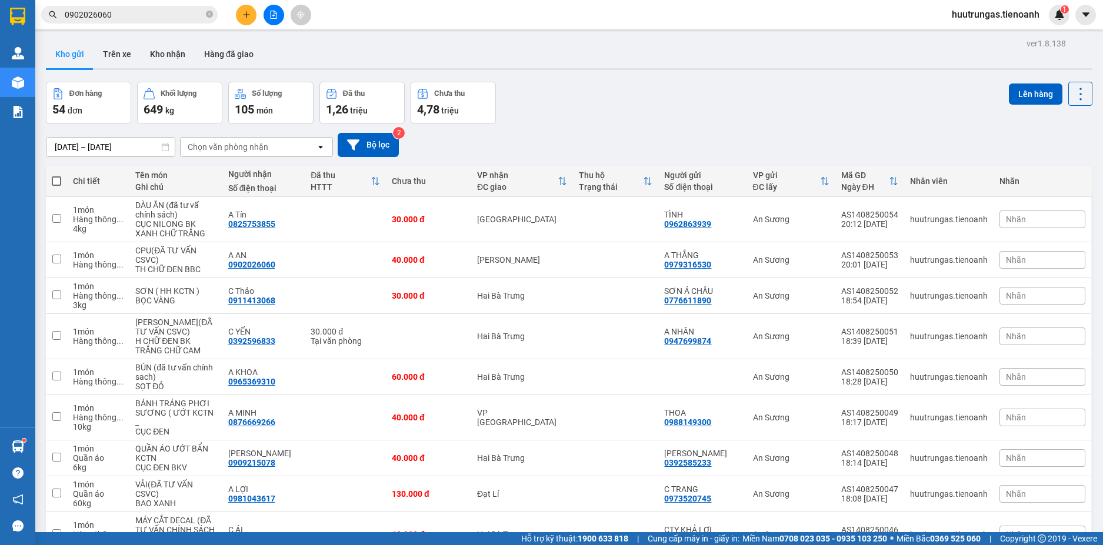
click at [293, 145] on div "Chọn văn phòng nhận" at bounding box center [248, 147] width 135 height 19
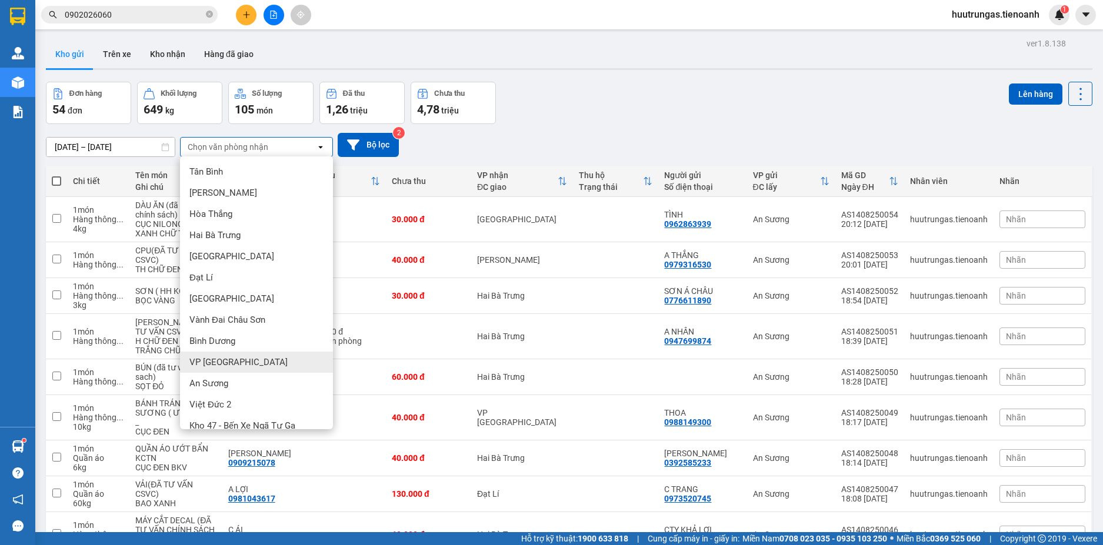
click at [211, 360] on span "VP [GEOGRAPHIC_DATA]" at bounding box center [238, 363] width 98 height 12
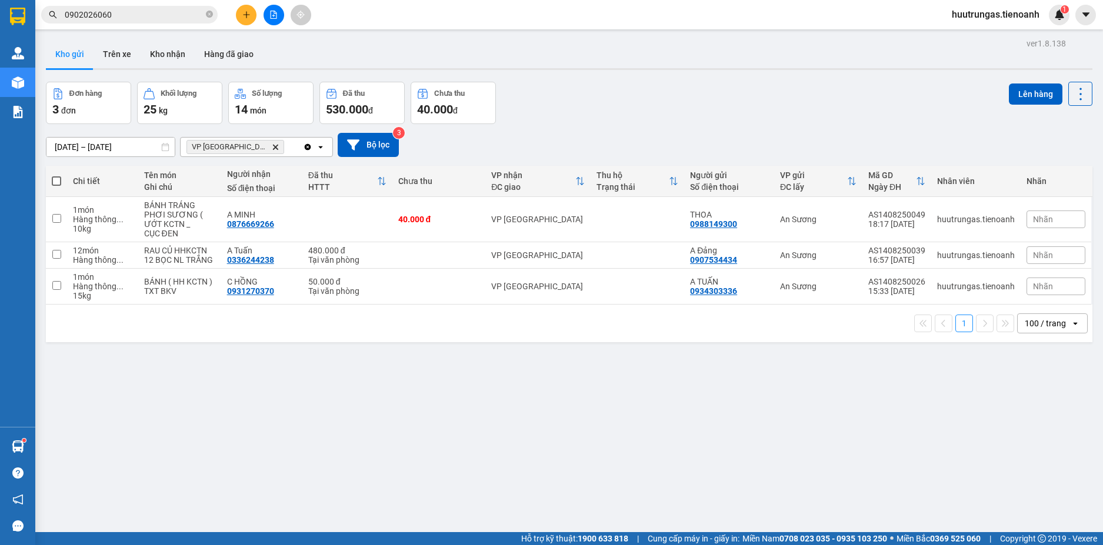
click at [55, 181] on span at bounding box center [56, 181] width 9 height 9
click at [56, 175] on input "checkbox" at bounding box center [56, 175] width 0 height 0
checkbox input "true"
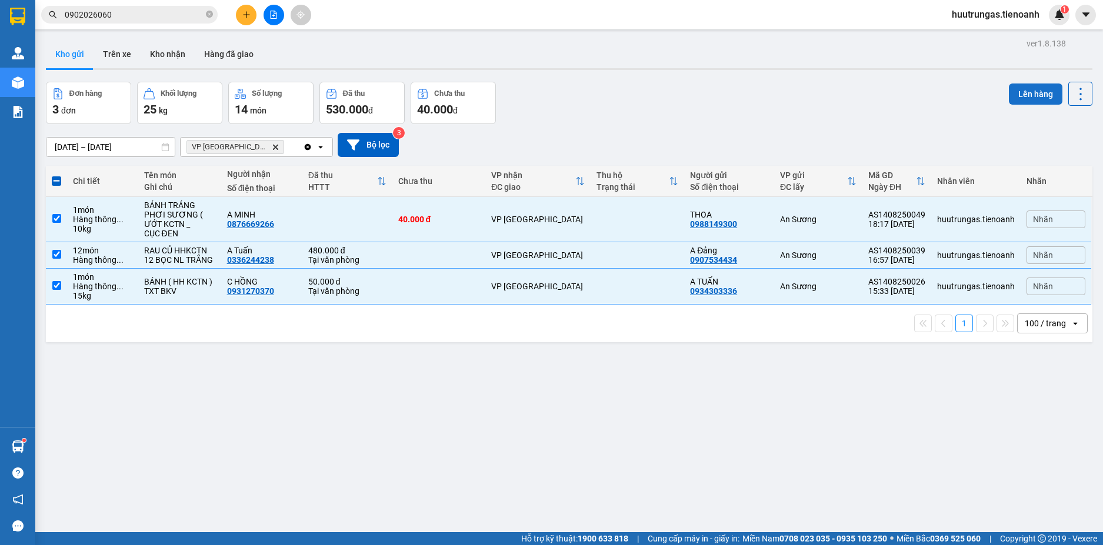
click at [1023, 98] on button "Lên hàng" at bounding box center [1036, 94] width 54 height 21
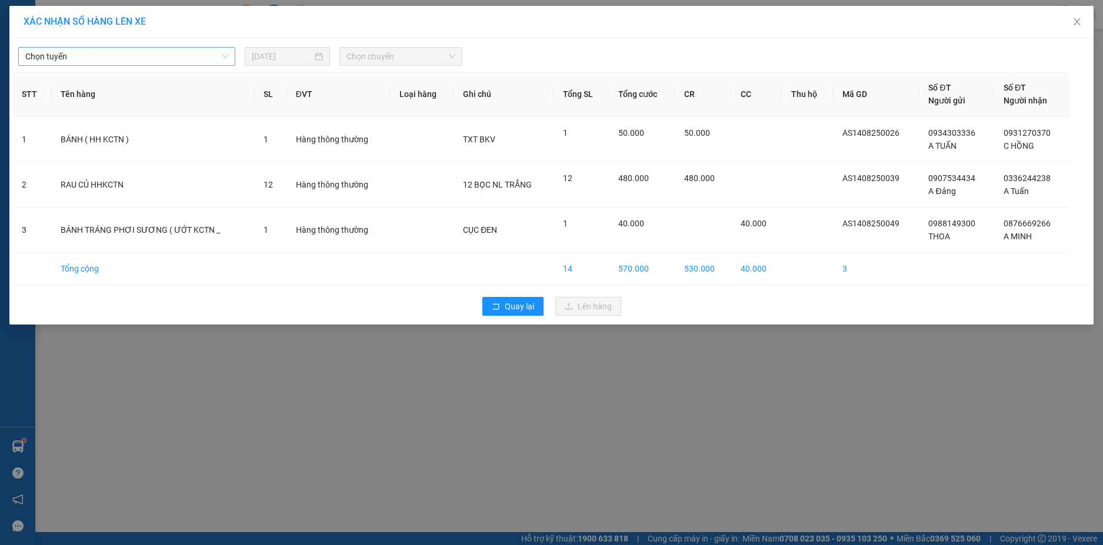
click at [132, 58] on span "Chọn tuyến" at bounding box center [126, 57] width 203 height 18
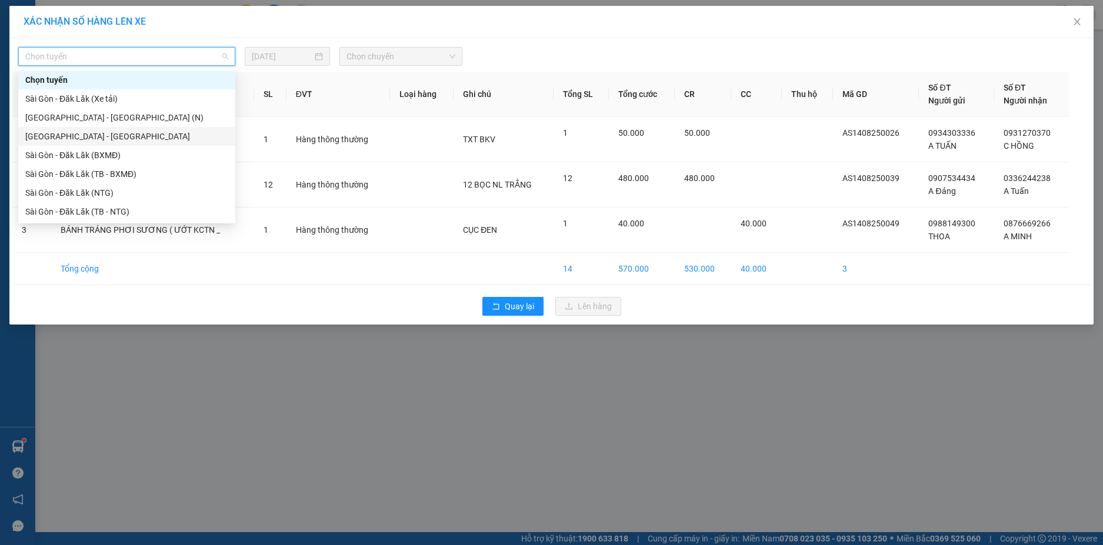
click at [91, 138] on div "[GEOGRAPHIC_DATA] - [GEOGRAPHIC_DATA]" at bounding box center [126, 136] width 203 height 13
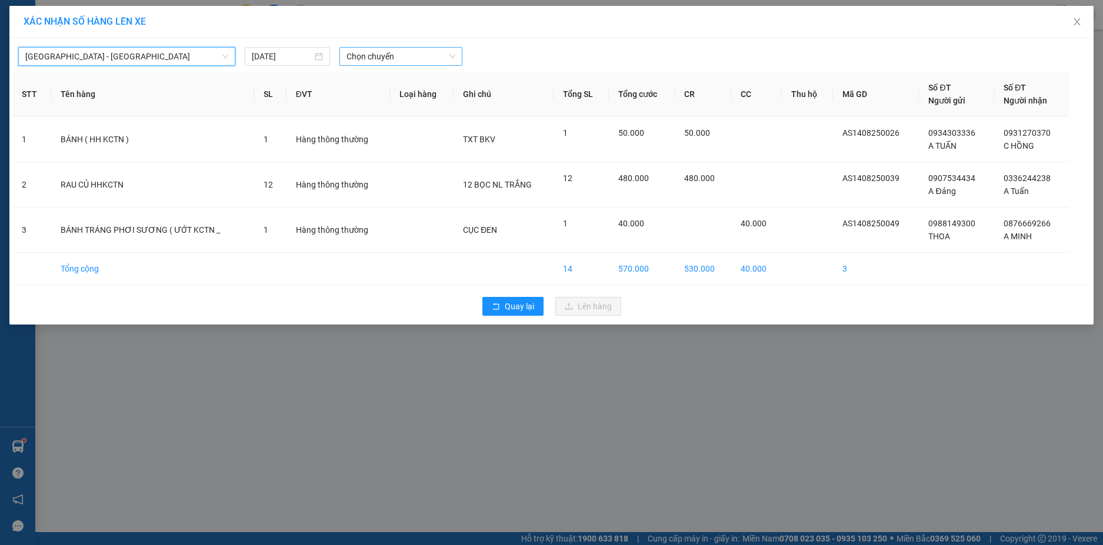
click at [420, 65] on div "Chọn chuyến" at bounding box center [401, 56] width 123 height 19
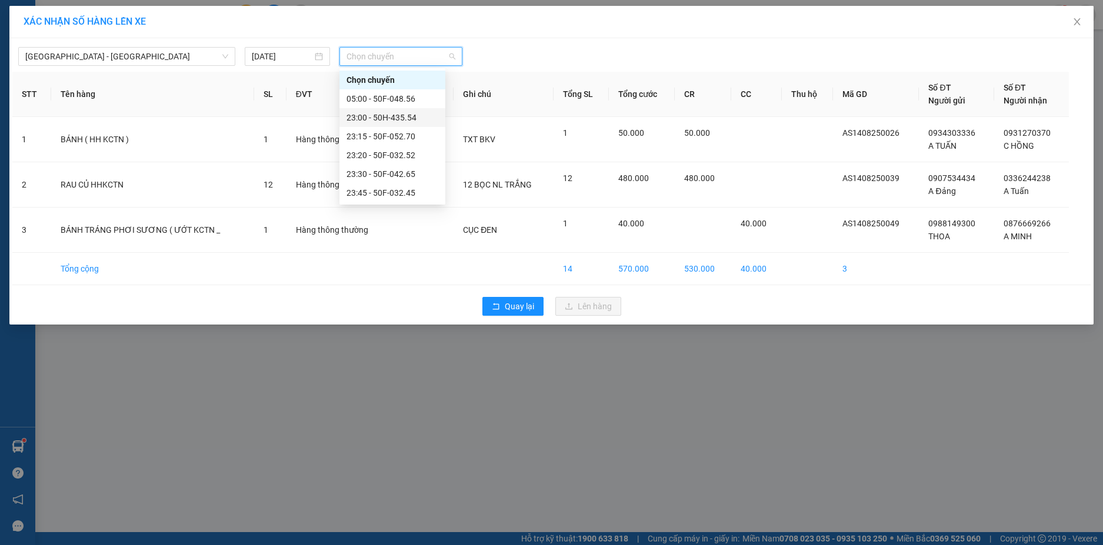
click at [397, 114] on div "23:00 - 50H-435.54" at bounding box center [393, 117] width 92 height 13
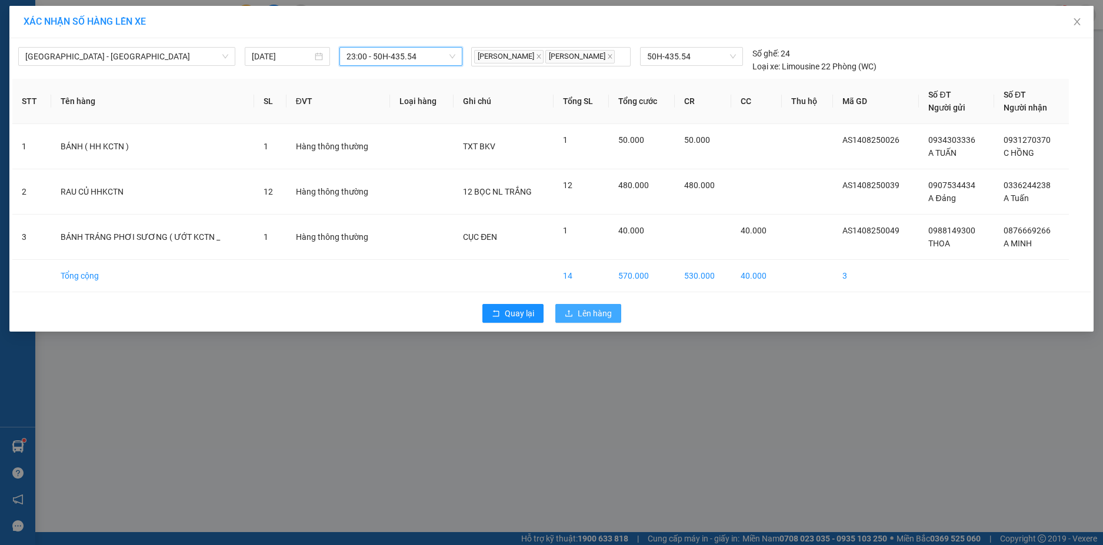
click at [595, 320] on span "Lên hàng" at bounding box center [595, 313] width 34 height 13
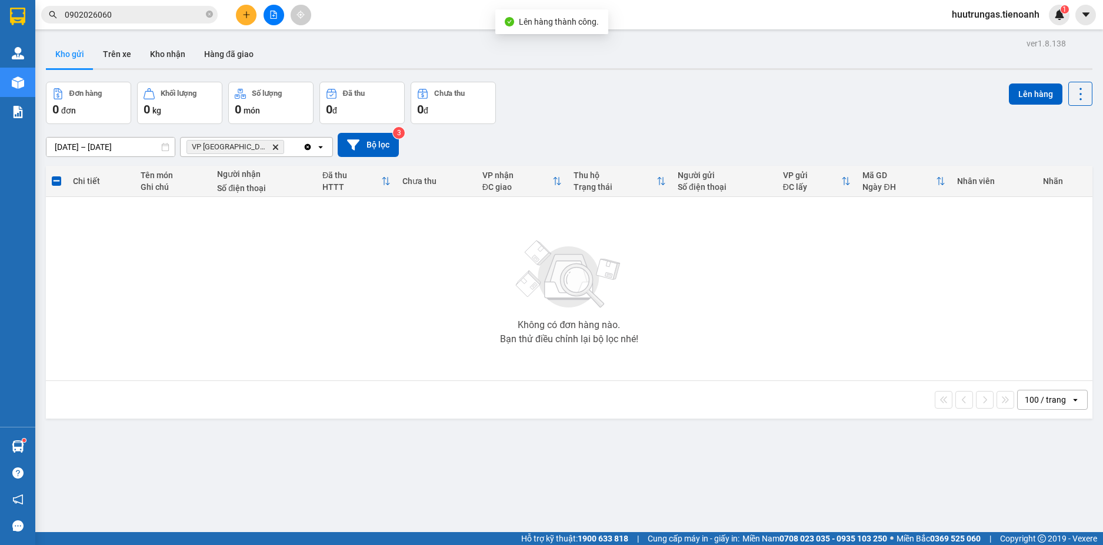
click at [273, 145] on icon "VP Đà Lạt, close by backspace" at bounding box center [275, 146] width 5 height 5
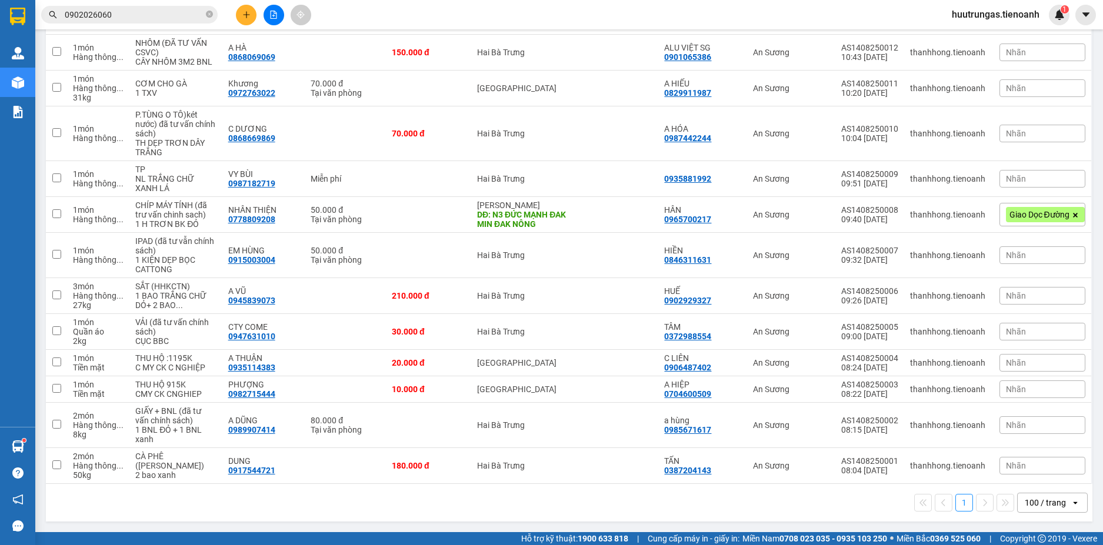
scroll to position [1769, 0]
click at [56, 218] on input "checkbox" at bounding box center [56, 213] width 9 height 9
checkbox input "true"
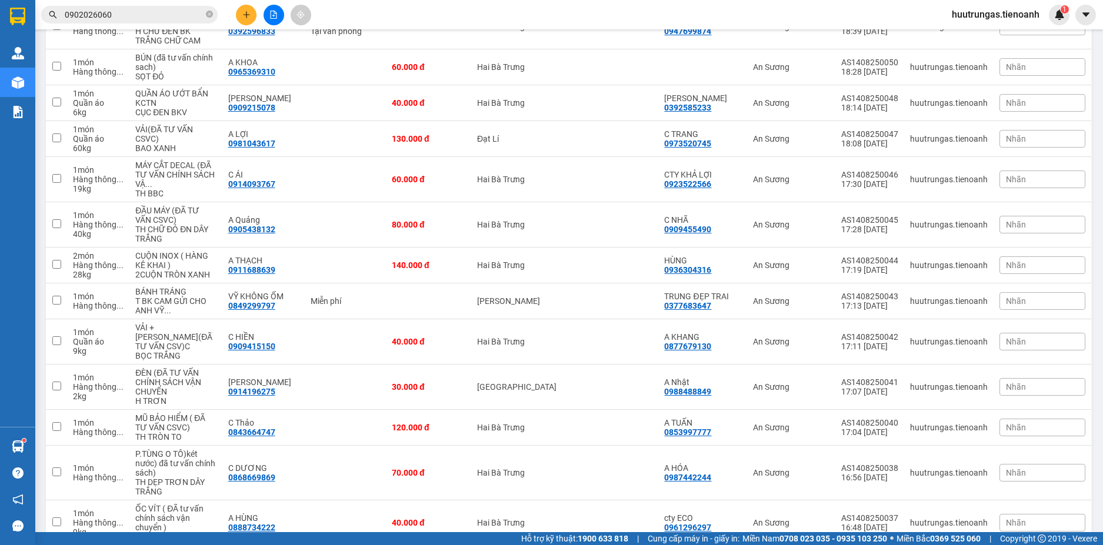
scroll to position [320, 0]
